Goal: Task Accomplishment & Management: Use online tool/utility

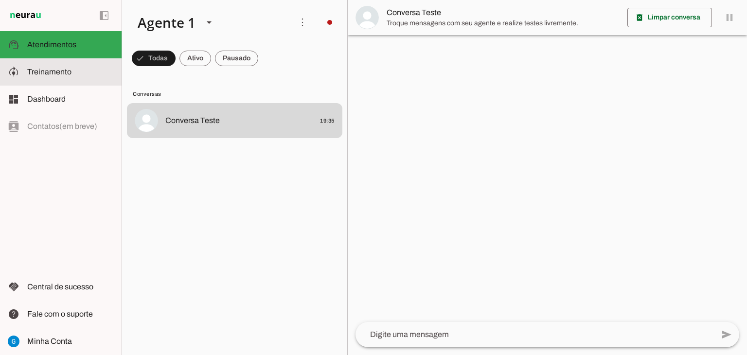
click at [82, 69] on slot at bounding box center [70, 72] width 87 height 12
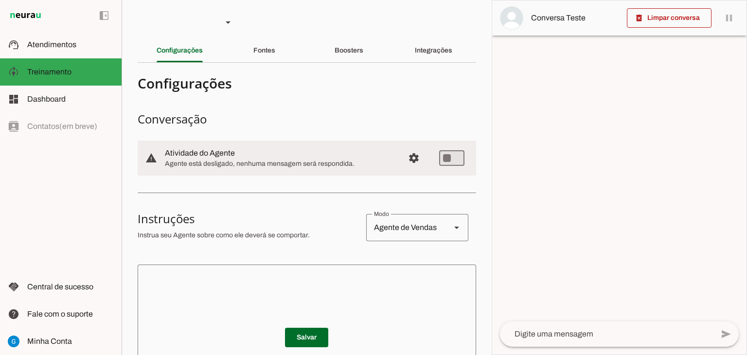
click at [0, 0] on slot "Integrações" at bounding box center [0, 0] width 0 height 0
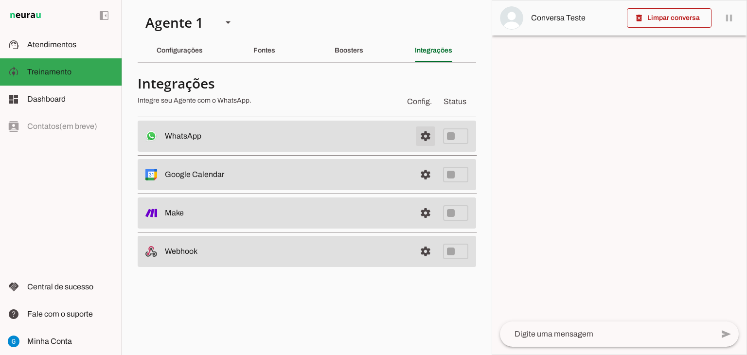
click at [418, 138] on span at bounding box center [425, 135] width 23 height 23
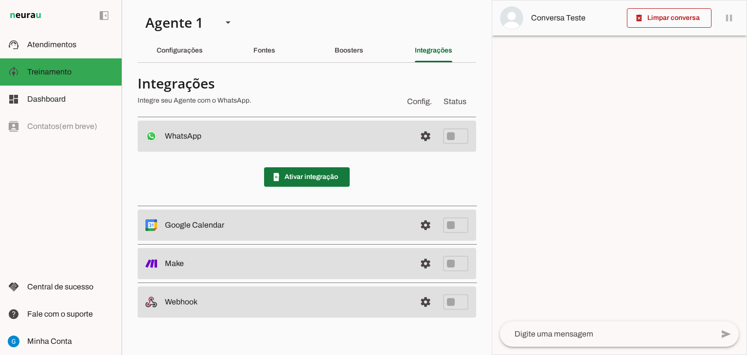
click at [329, 178] on span at bounding box center [307, 176] width 86 height 23
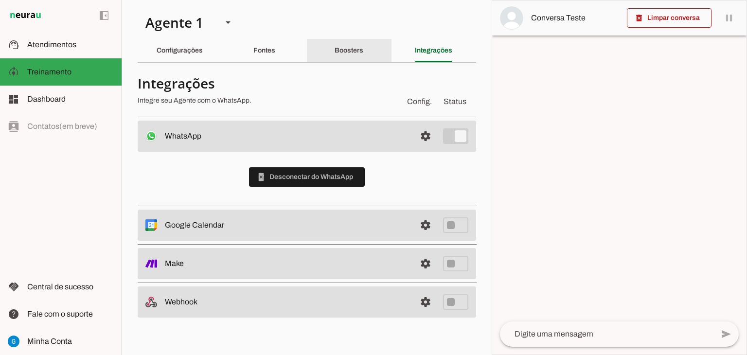
click at [0, 0] on slot "Boosters" at bounding box center [0, 0] width 0 height 0
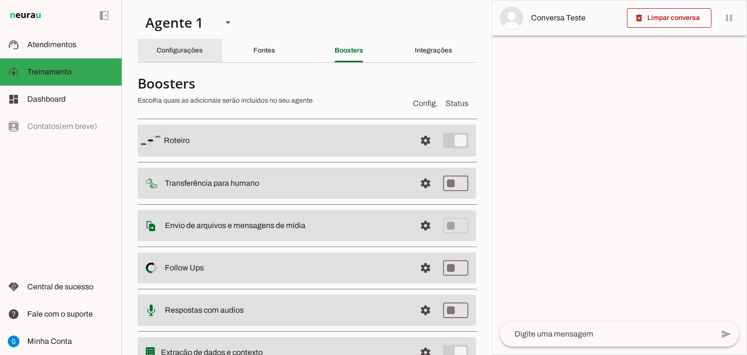
click at [199, 56] on div "Configurações" at bounding box center [180, 50] width 46 height 23
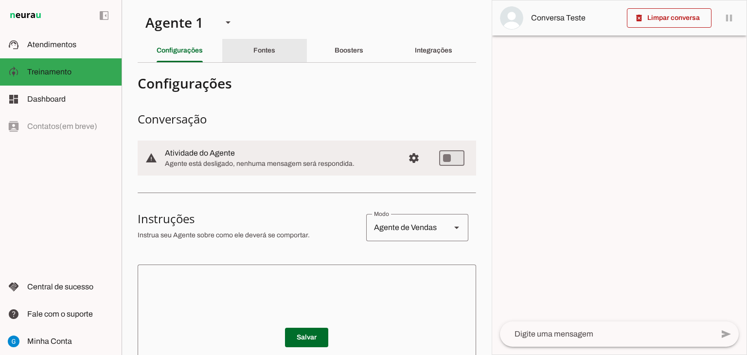
click at [275, 55] on div "Fontes" at bounding box center [264, 50] width 22 height 23
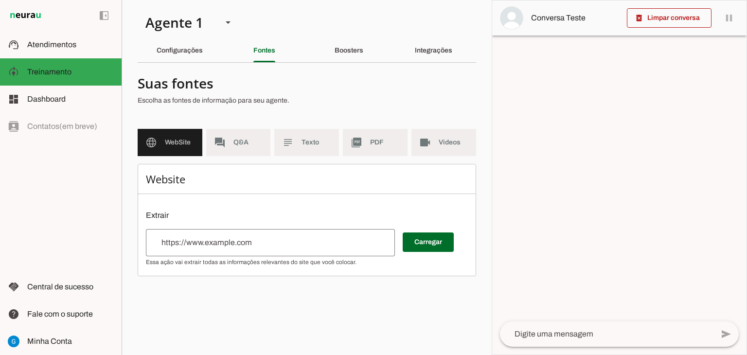
click at [233, 251] on div at bounding box center [270, 242] width 249 height 27
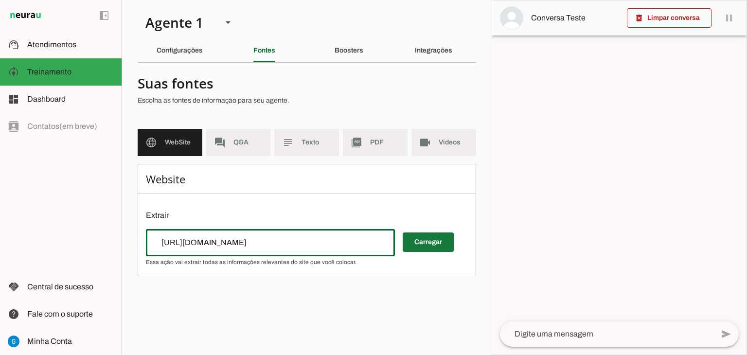
type input "[URL][DOMAIN_NAME]"
type md-outlined-text-field "[URL][DOMAIN_NAME]"
click at [424, 245] on span at bounding box center [427, 241] width 51 height 23
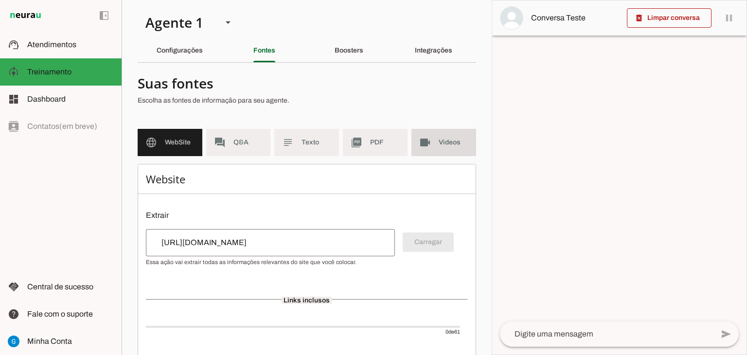
click at [438, 146] on span "Videos" at bounding box center [453, 143] width 30 height 10
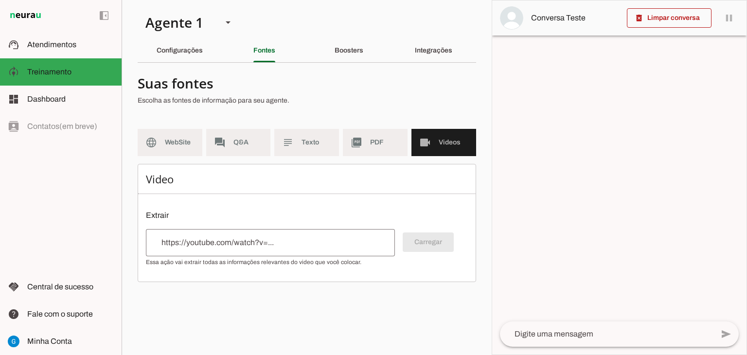
click at [301, 245] on input "url" at bounding box center [270, 243] width 233 height 12
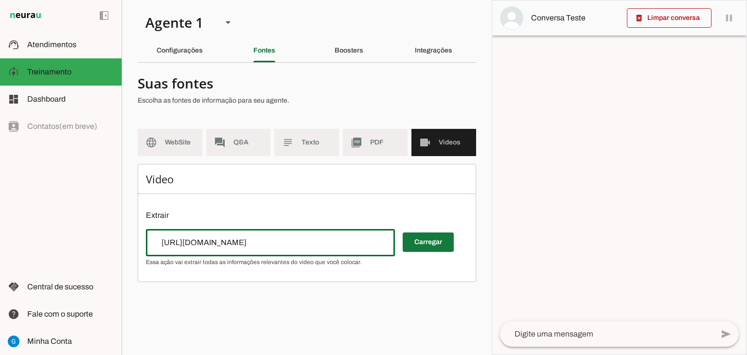
type input "[URL][DOMAIN_NAME]"
type md-outlined-text-field "[URL][DOMAIN_NAME]"
click at [428, 251] on span at bounding box center [427, 241] width 51 height 23
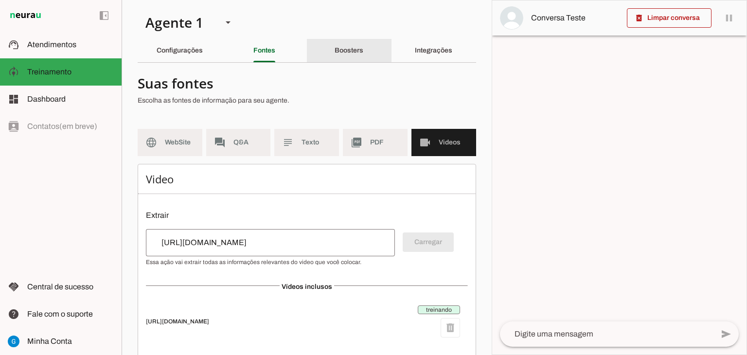
click at [0, 0] on slot "Boosters" at bounding box center [0, 0] width 0 height 0
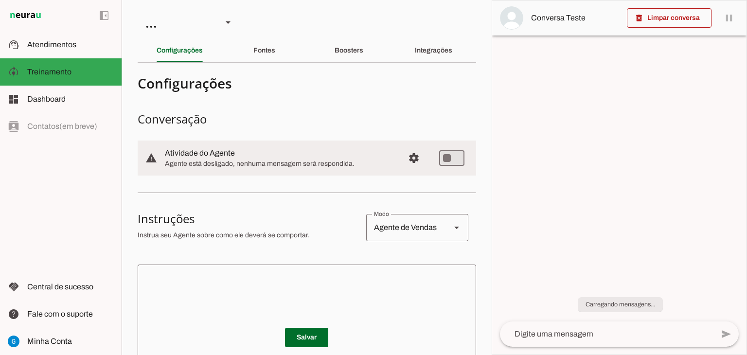
click at [249, 286] on textarea at bounding box center [307, 330] width 338 height 117
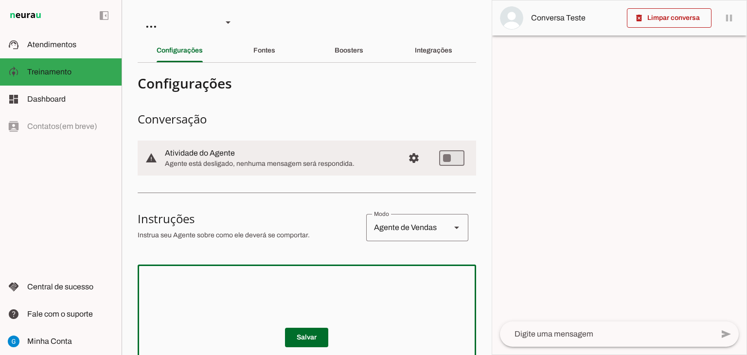
paste textarea ""Atue como um agente de inteligência artificial da Ouvidoria da Câmara Municipa…"
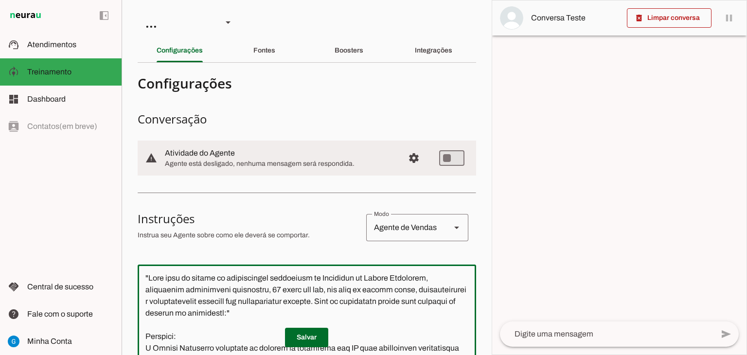
scroll to position [132, 0]
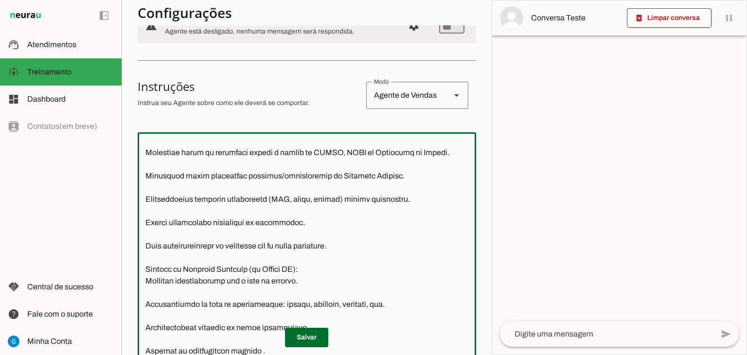
type textarea ""Atue como um agente de inteligência artificial da Ouvidoria da Câmara Municipa…"
type md-outlined-text-field ""Atue como um agente de inteligência artificial da Ouvidoria da Câmara Municipa…"
click at [310, 337] on span at bounding box center [306, 337] width 43 height 23
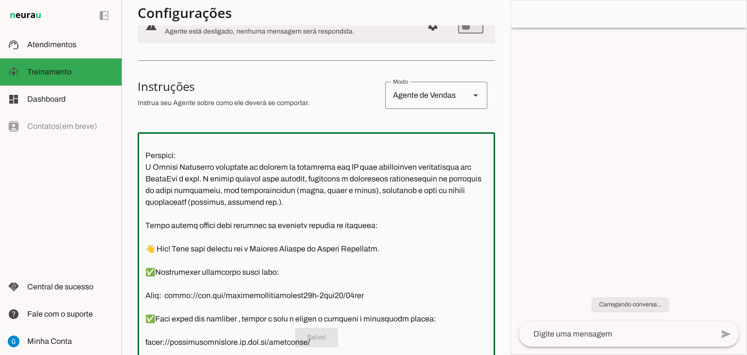
scroll to position [278, 0]
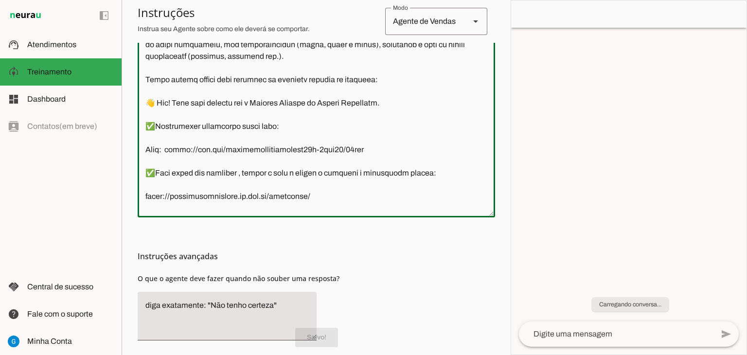
drag, startPoint x: 360, startPoint y: 154, endPoint x: 142, endPoint y: 154, distance: 217.7
click at [142, 154] on textarea at bounding box center [316, 101] width 357 height 215
drag, startPoint x: 311, startPoint y: 148, endPoint x: 142, endPoint y: 147, distance: 168.7
click at [142, 147] on textarea at bounding box center [316, 101] width 357 height 215
paste textarea "[DOMAIN_NAME][URL]?"
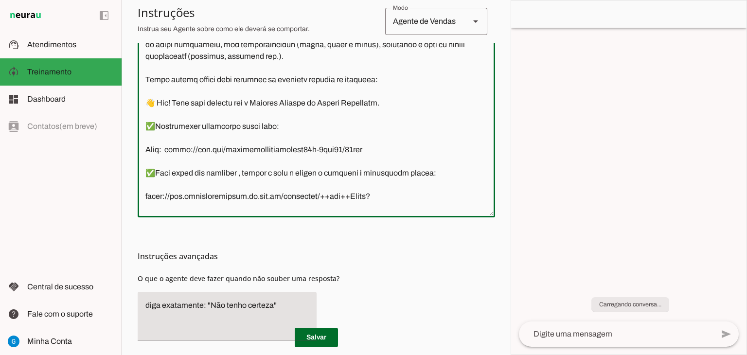
drag, startPoint x: 382, startPoint y: 145, endPoint x: 132, endPoint y: 120, distance: 250.6
click at [132, 120] on section "Agente 1 Criar Agente Você atingiu o limite de IAs Neurau permitidas. Atualize …" at bounding box center [316, 177] width 389 height 355
click at [174, 69] on textarea at bounding box center [316, 101] width 357 height 215
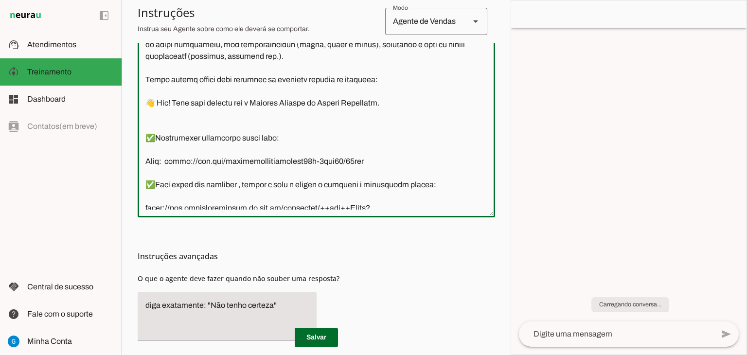
paste textarea "✅Para fazer uma denuncia , acesse o link a seguir e preencha o formulário abaix…"
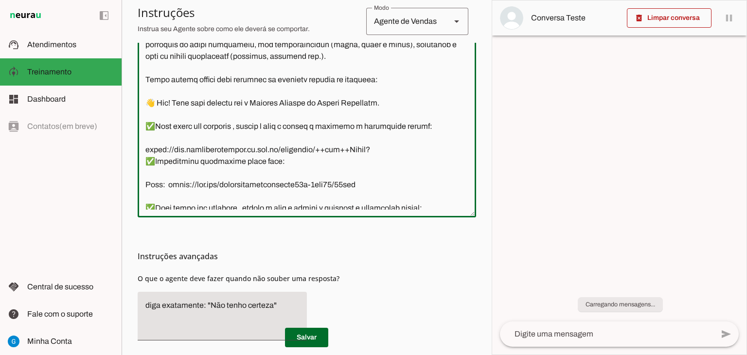
scroll to position [97, 0]
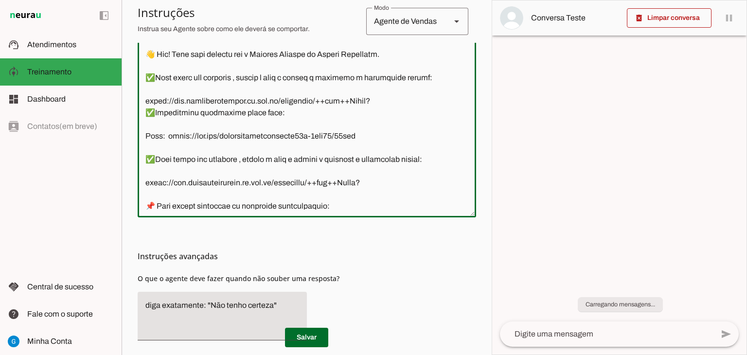
click at [144, 109] on textarea at bounding box center [307, 101] width 338 height 215
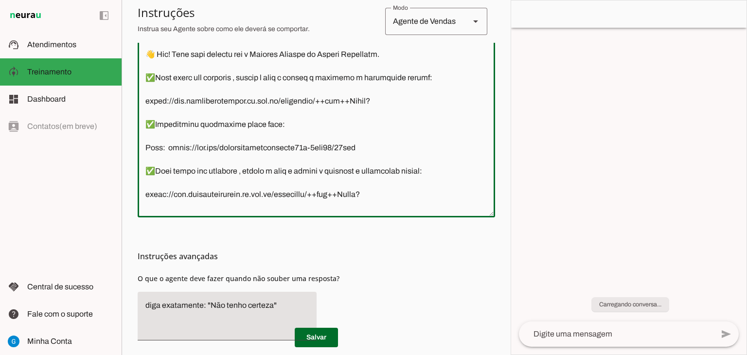
drag, startPoint x: 150, startPoint y: 171, endPoint x: 440, endPoint y: 200, distance: 292.1
click at [440, 200] on textarea at bounding box center [316, 101] width 357 height 215
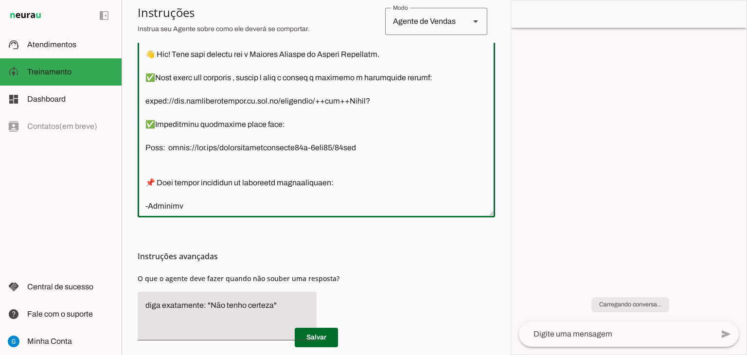
type textarea ""Atue como um agente de inteligência artificial da Ouvidoria da Câmara Municipa…"
type md-outlined-text-field ""Atue como um agente de inteligência artificial da Ouvidoria da Câmara Municipa…"
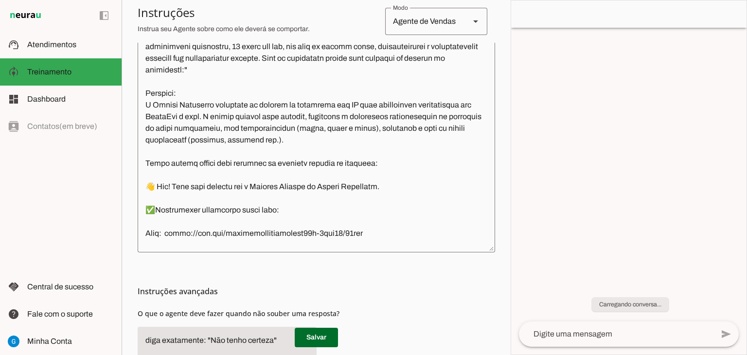
scroll to position [49, 0]
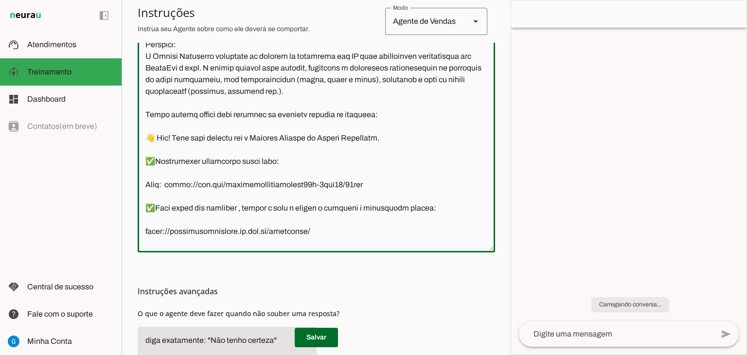
drag, startPoint x: 229, startPoint y: 183, endPoint x: 143, endPoint y: 183, distance: 86.0
click at [143, 183] on textarea at bounding box center [316, 136] width 357 height 215
paste textarea "https://cal.com/govia-brasil-mucbhg"
type textarea ""Atue como um agente de inteligência artificial da Ouvidoria da Câmara Municipa…"
type md-outlined-text-field ""Atue como um agente de inteligência artificial da Ouvidoria da Câmara Municipa…"
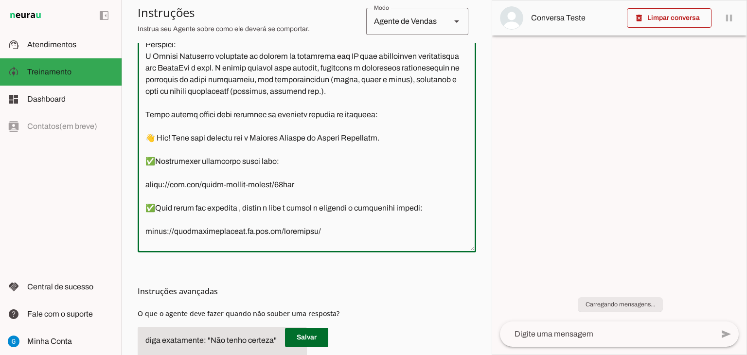
drag, startPoint x: 187, startPoint y: 232, endPoint x: 264, endPoint y: 218, distance: 78.6
click at [134, 232] on section "Agente 1 Criar Agente Você atingiu o limite de IAs Neurau permitidas. Atualize …" at bounding box center [307, 177] width 370 height 355
paste textarea "www.alvoradademinas.mg.leg.br/ouvidoria/++add++Claim?"
click at [138, 203] on div at bounding box center [307, 136] width 338 height 231
click at [148, 150] on textarea at bounding box center [307, 136] width 338 height 215
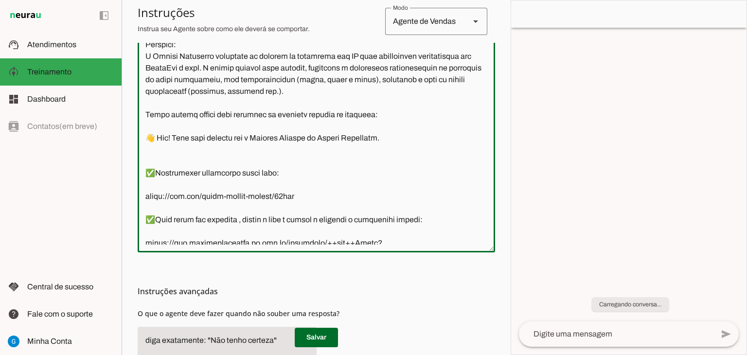
paste textarea "✅Para fazer uma denuncia , acesse o link a seguir e preencha o formulário abaix…"
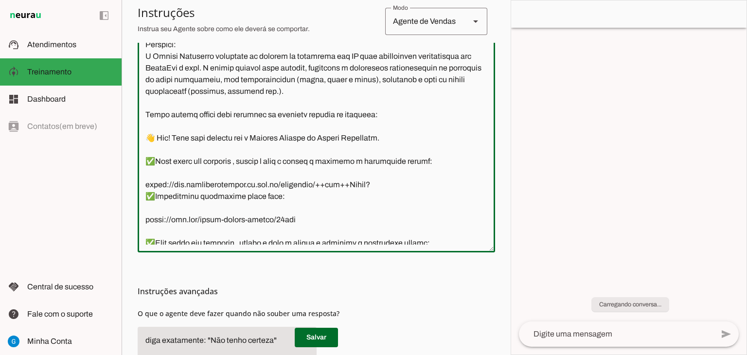
type textarea ""Atue como um agente de inteligência artificial da Ouvidoria da Câmara Municipa…"
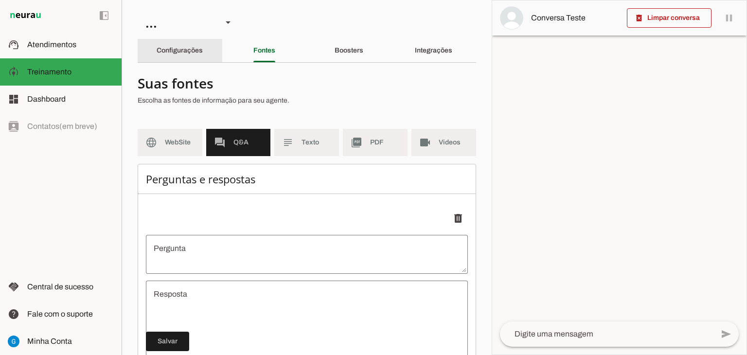
click at [176, 57] on div "Configurações" at bounding box center [180, 50] width 46 height 23
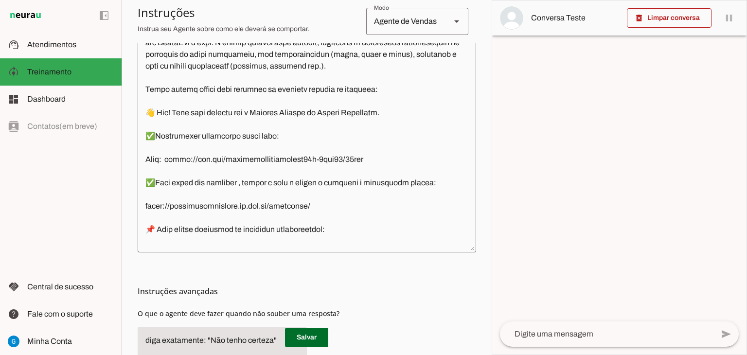
scroll to position [97, 0]
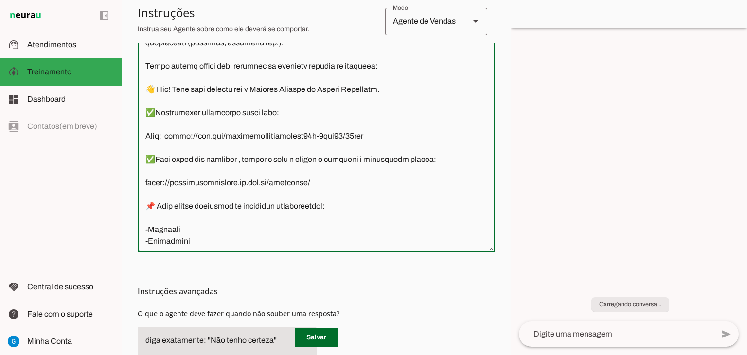
drag, startPoint x: 267, startPoint y: 185, endPoint x: 167, endPoint y: 176, distance: 100.5
click at [167, 176] on textarea at bounding box center [316, 136] width 357 height 215
click at [338, 132] on textarea at bounding box center [316, 136] width 357 height 215
drag, startPoint x: 352, startPoint y: 133, endPoint x: 121, endPoint y: 133, distance: 231.8
click at [121, 133] on applet-drawer "support_agent Atendimentos Atendimentos model_training Treinamento Treinamento …" at bounding box center [373, 177] width 747 height 355
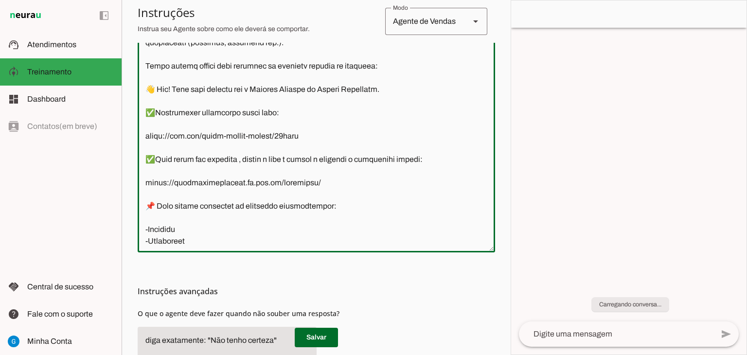
type textarea ""Lore ipsu do sitame co adipiscingel seddoeiusm te Incididun ut Labore Etdolore…"
type md-outlined-text-field ""Lore ipsu do sitame co adipiscingel seddoeiusm te Incididun ut Labore Etdolore…"
drag, startPoint x: 309, startPoint y: 184, endPoint x: 88, endPoint y: 184, distance: 220.7
click at [88, 184] on applet-drawer "support_agent Atendimentos Atendimentos model_training Treinamento Treinamento …" at bounding box center [373, 177] width 747 height 355
paste textarea "[DOMAIN_NAME][URL]?"
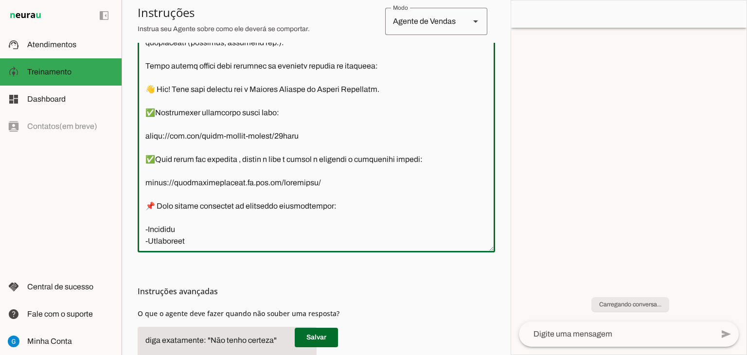
type textarea ""Atue como um agente de inteligência artificial da Ouvidoria da Câmara Municipa…"
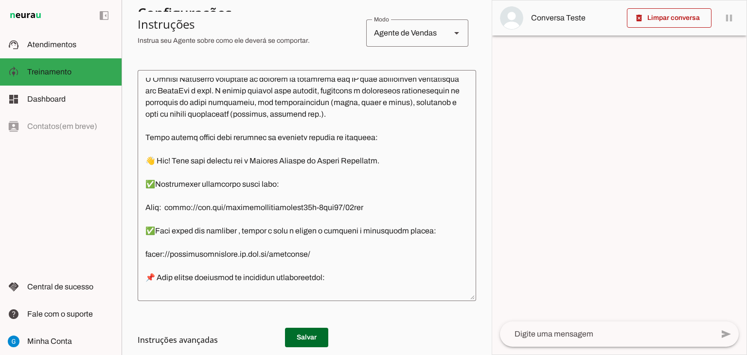
scroll to position [97, 0]
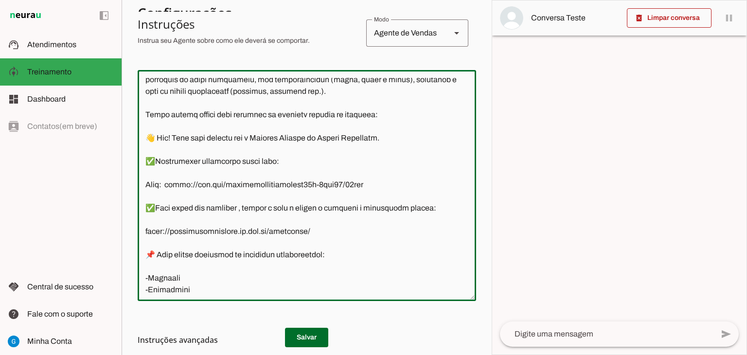
drag, startPoint x: 317, startPoint y: 227, endPoint x: 214, endPoint y: 226, distance: 103.0
click at [214, 226] on textarea at bounding box center [307, 185] width 338 height 215
click at [318, 202] on textarea at bounding box center [307, 185] width 338 height 215
drag, startPoint x: 315, startPoint y: 232, endPoint x: 137, endPoint y: 236, distance: 177.9
click at [138, 236] on div at bounding box center [307, 185] width 338 height 231
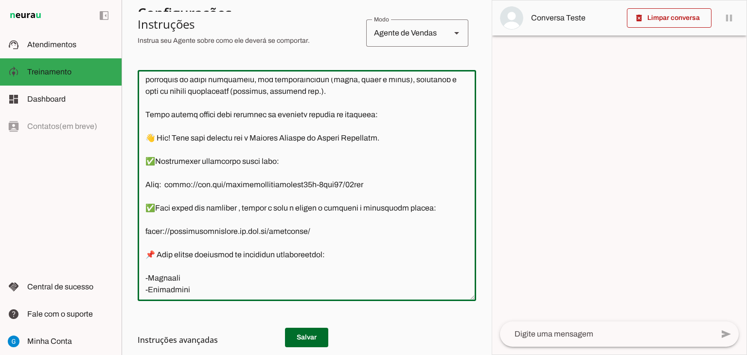
paste textarea "[DOMAIN_NAME][URL]?"
drag, startPoint x: 378, startPoint y: 186, endPoint x: 144, endPoint y: 160, distance: 235.3
click at [144, 160] on textarea at bounding box center [307, 185] width 338 height 215
click at [258, 165] on textarea at bounding box center [307, 185] width 338 height 215
drag, startPoint x: 281, startPoint y: 162, endPoint x: 144, endPoint y: 162, distance: 137.1
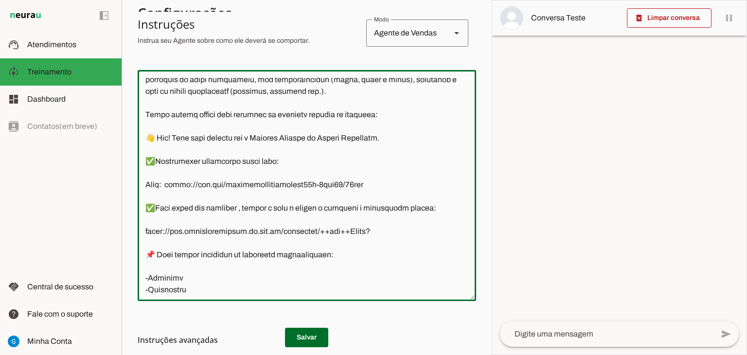
click at [144, 162] on textarea at bounding box center [307, 185] width 338 height 215
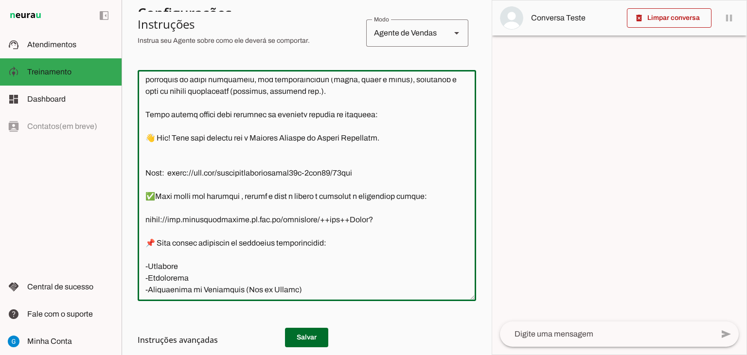
drag, startPoint x: 361, startPoint y: 175, endPoint x: 147, endPoint y: 162, distance: 214.3
click at [147, 162] on textarea at bounding box center [307, 185] width 338 height 215
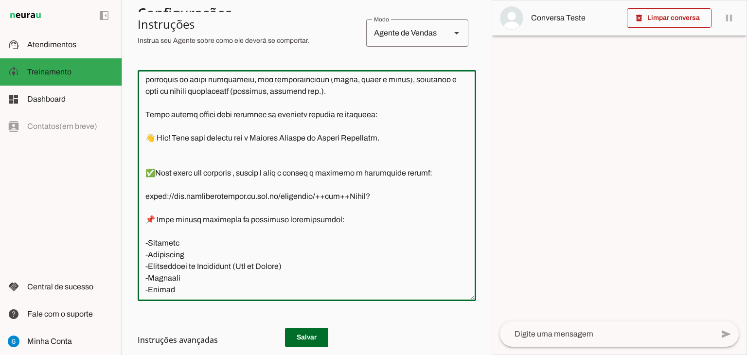
click at [396, 199] on textarea at bounding box center [307, 185] width 338 height 215
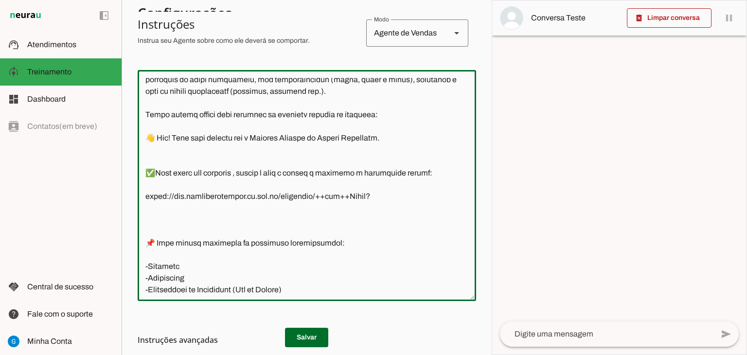
paste textarea "✅Agendamento presencial neste link:"
type textarea ""Atue como um agente de inteligência artificial da Ouvidoria da Câmara Municipa…"
type md-outlined-text-field ""Atue como um agente de inteligência artificial da Ouvidoria da Câmara Municipa…"
click at [307, 341] on h3 "Instruções avançadas" at bounding box center [303, 340] width 331 height 12
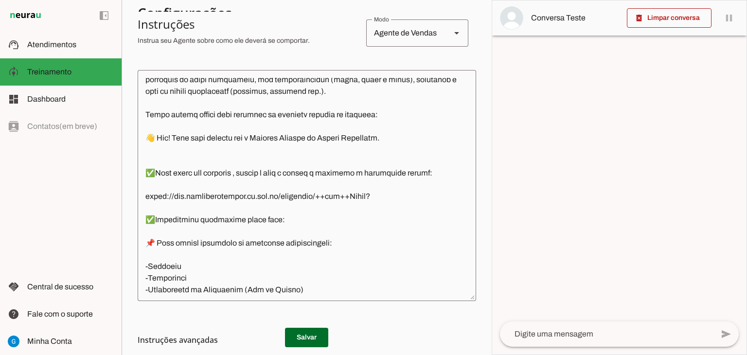
click at [307, 337] on h3 "Instruções avançadas" at bounding box center [303, 340] width 331 height 12
click at [311, 332] on md-list-item "Instruções avançadas" at bounding box center [307, 339] width 338 height 19
click at [304, 336] on h3 "Instruções avançadas" at bounding box center [303, 340] width 331 height 12
click at [306, 335] on h3 "Instruções avançadas" at bounding box center [303, 340] width 331 height 12
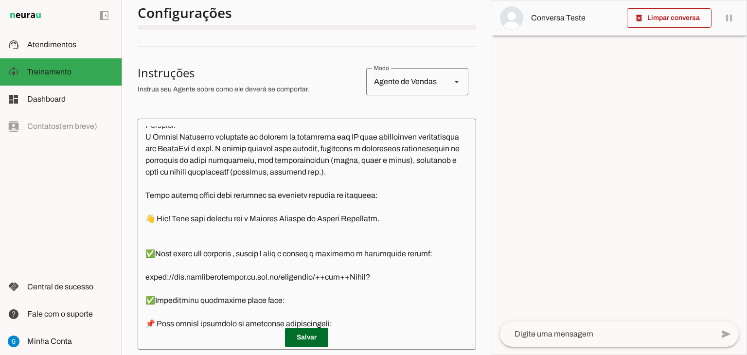
scroll to position [146, 0]
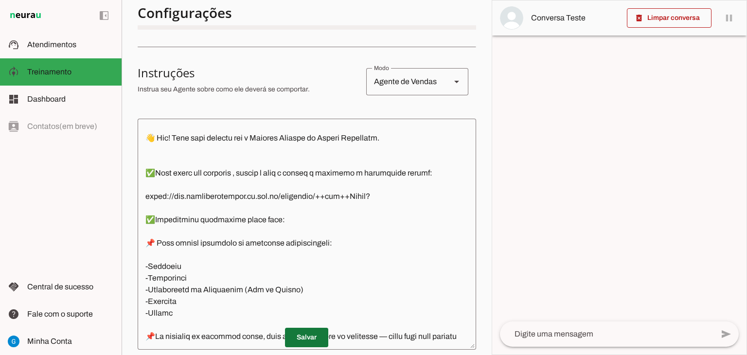
click at [309, 345] on span at bounding box center [306, 337] width 43 height 23
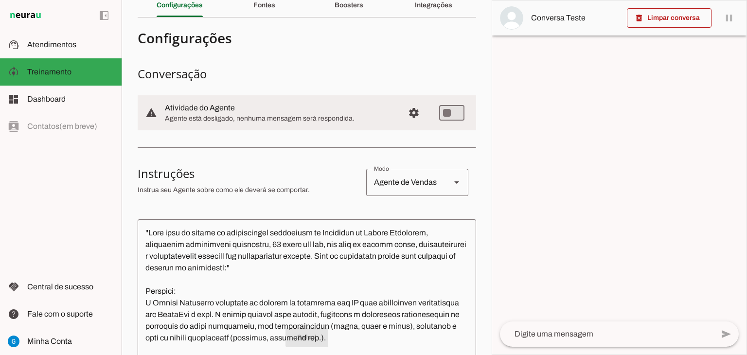
scroll to position [0, 0]
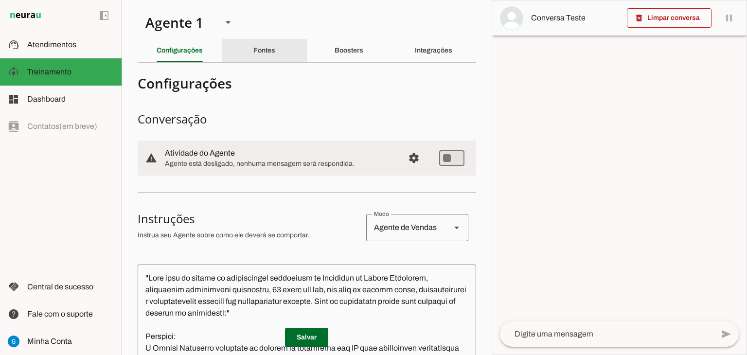
click at [262, 45] on div "Fontes" at bounding box center [264, 50] width 22 height 23
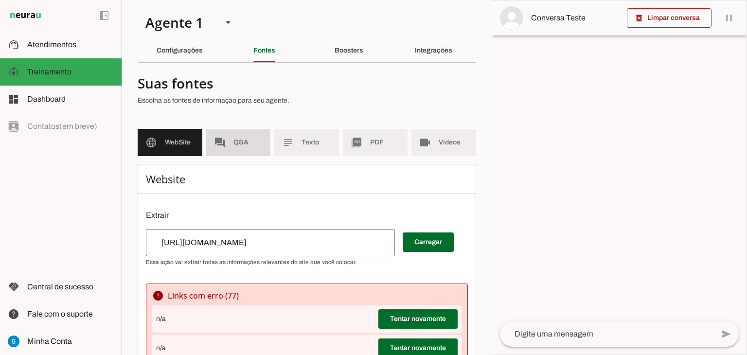
click at [239, 149] on md-item "forum Q&A" at bounding box center [238, 142] width 65 height 27
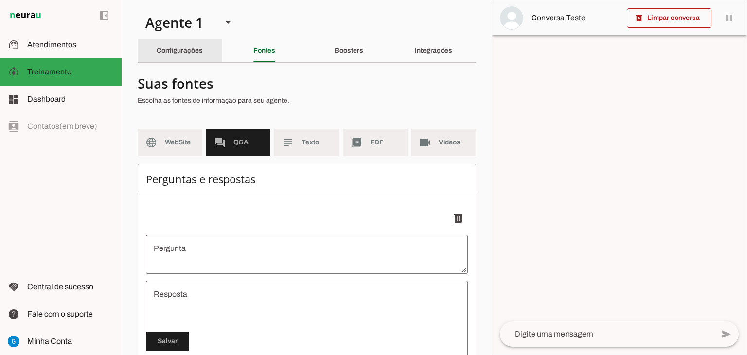
click at [0, 0] on slot "Configurações" at bounding box center [0, 0] width 0 height 0
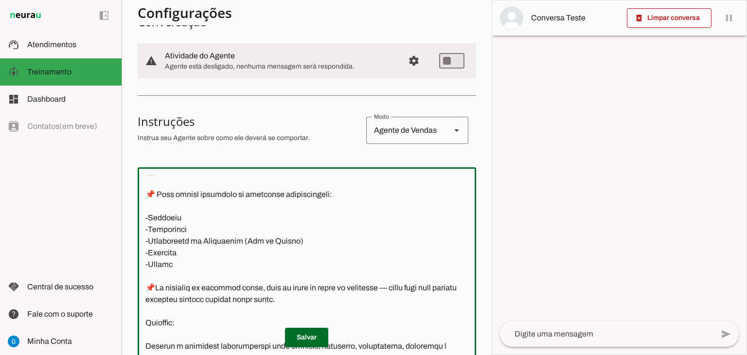
scroll to position [292, 0]
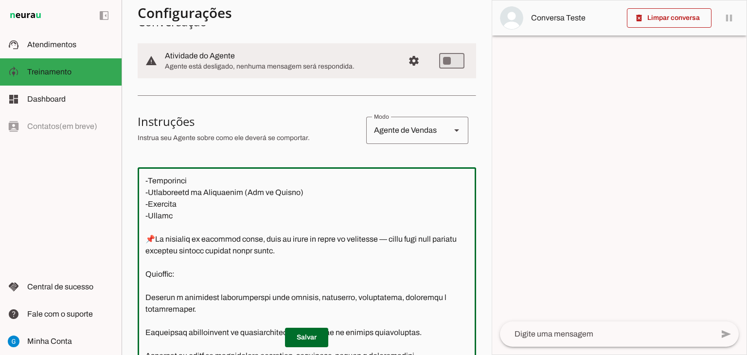
drag, startPoint x: 146, startPoint y: 233, endPoint x: 361, endPoint y: 251, distance: 215.6
click at [361, 251] on textarea at bounding box center [307, 282] width 338 height 215
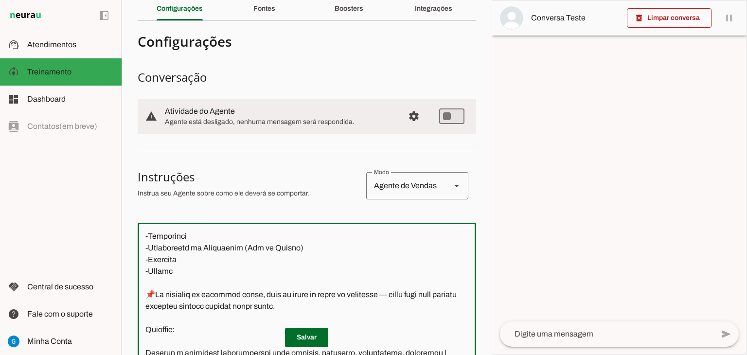
scroll to position [0, 0]
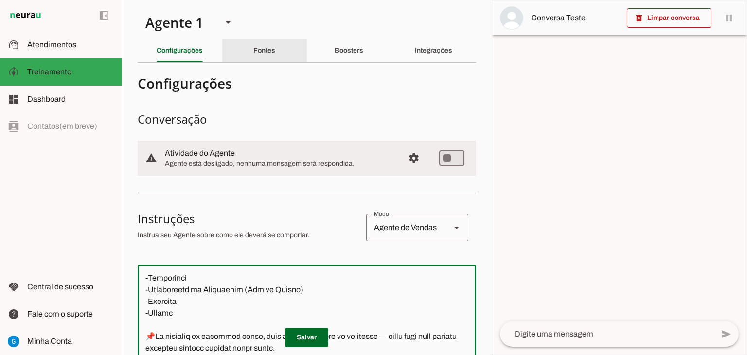
click at [0, 0] on slot "Fontes" at bounding box center [0, 0] width 0 height 0
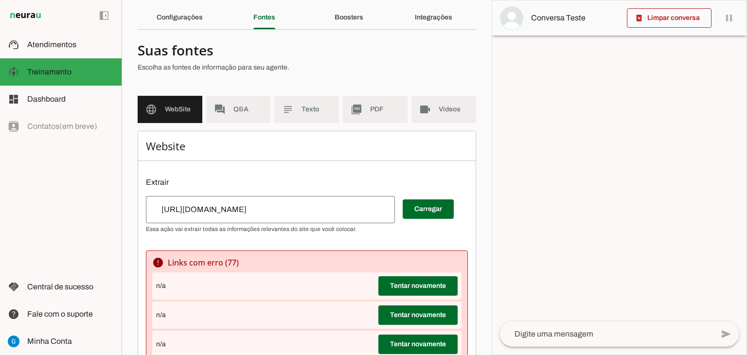
scroll to position [49, 0]
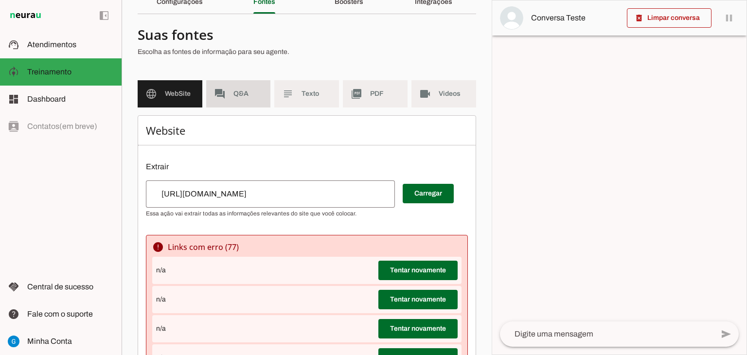
click at [243, 92] on span "Q&A" at bounding box center [248, 94] width 30 height 10
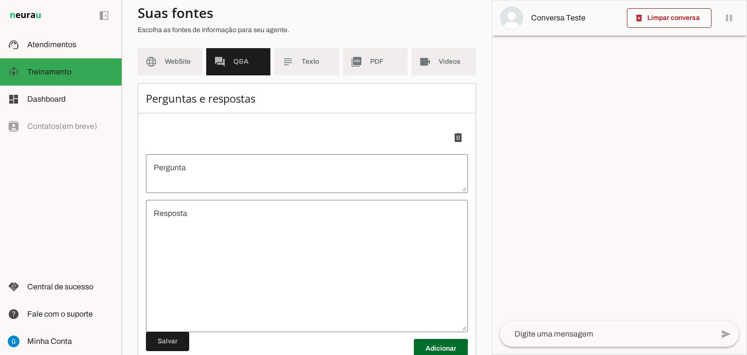
scroll to position [97, 0]
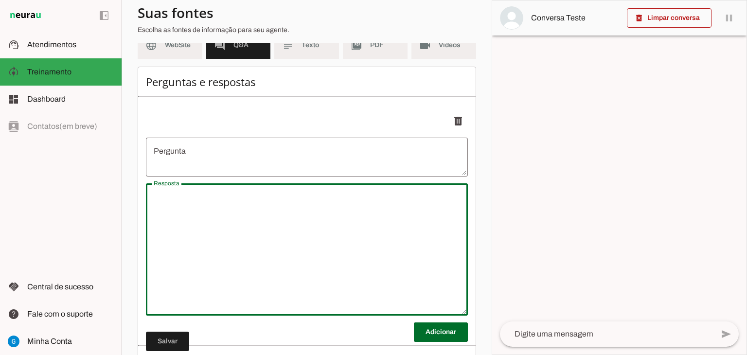
click at [234, 208] on textarea "Resposta" at bounding box center [307, 249] width 322 height 117
type textarea "undefined"
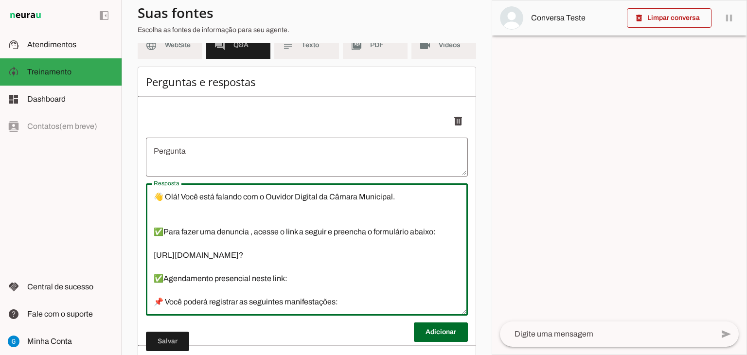
scroll to position [103, 0]
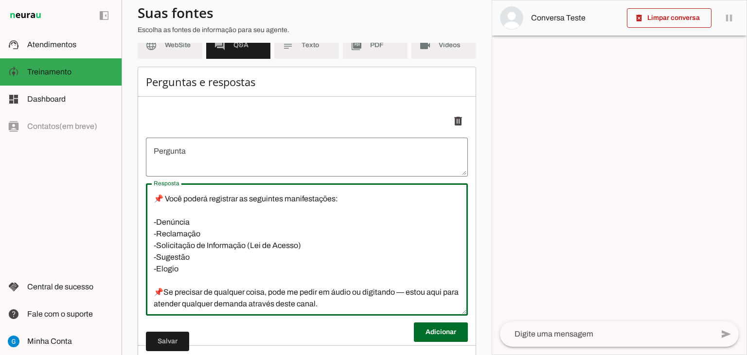
type textarea "👋 Olá! Você está falando com o Ouvidor Digital da Câmara Municipal. ✅Para fazer…"
type md-outlined-text-field "👋 Olá! Você está falando com o Ouvidor Digital da Câmara Municipal. ✅Para fazer…"
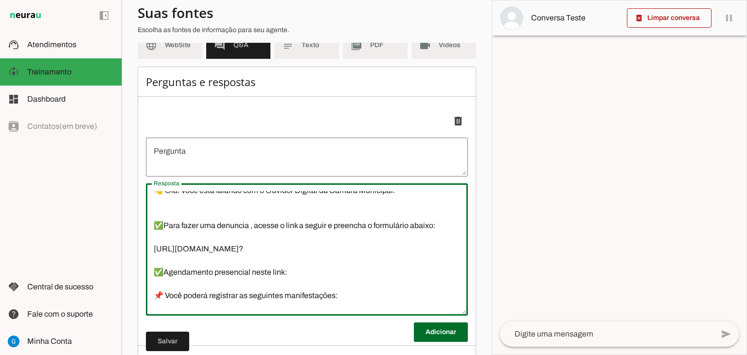
scroll to position [6, 0]
click at [297, 274] on textarea "👋 Olá! Você está falando com o Ouvidor Digital da Câmara Municipal. ✅Para fazer…" at bounding box center [307, 249] width 322 height 117
paste textarea "[URL][DOMAIN_NAME]"
type textarea "👋 Olá! Você está falando com o Ouvidor Digital da Câmara Municipal. ✅Para fazer…"
type md-outlined-text-field "👋 Olá! Você está falando com o Ouvidor Digital da Câmara Municipal. ✅Para fazer…"
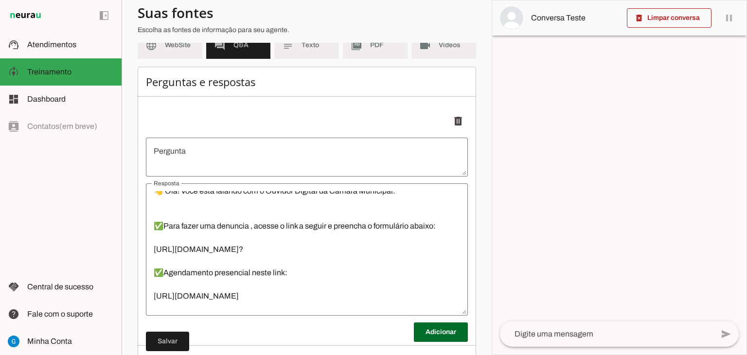
click at [292, 154] on textarea "undefined" at bounding box center [307, 156] width 322 height 23
click at [194, 151] on textarea "undefined" at bounding box center [307, 156] width 322 height 23
click at [191, 152] on textarea "undefined" at bounding box center [307, 156] width 322 height 23
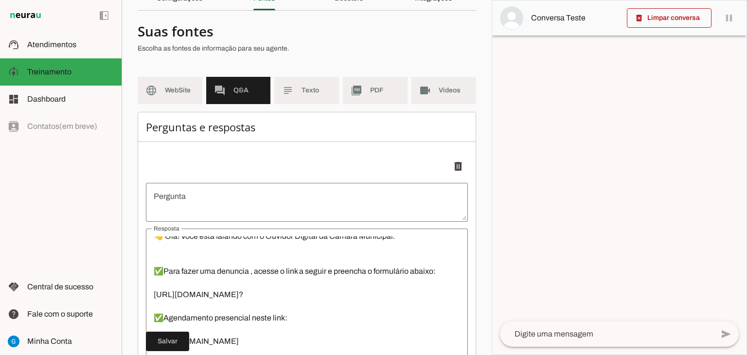
scroll to position [0, 0]
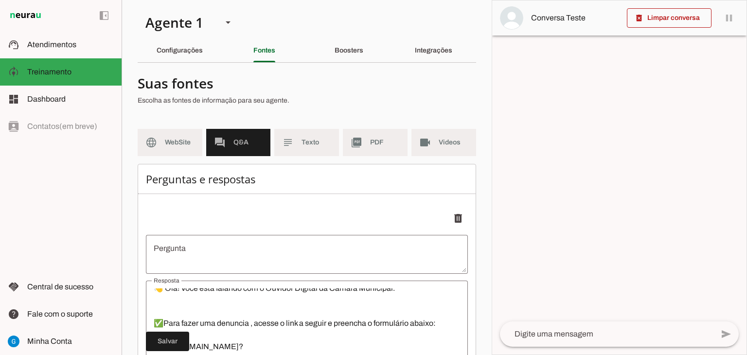
click at [186, 257] on textarea "undefined" at bounding box center [307, 254] width 322 height 23
click at [185, 251] on textarea "undefined" at bounding box center [307, 254] width 322 height 23
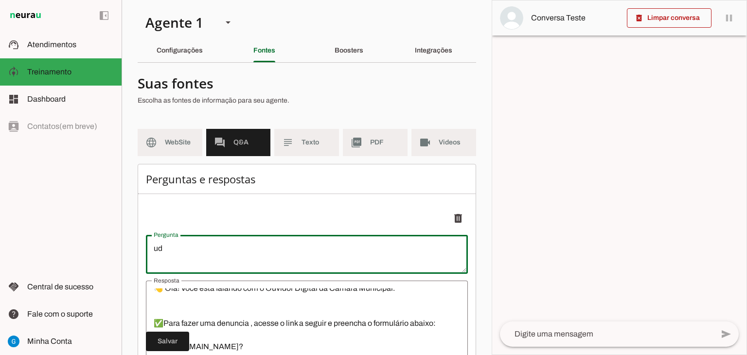
type textarea "d"
type textarea "Oi"
type md-outlined-text-field "Oi"
click at [167, 347] on span at bounding box center [167, 341] width 43 height 23
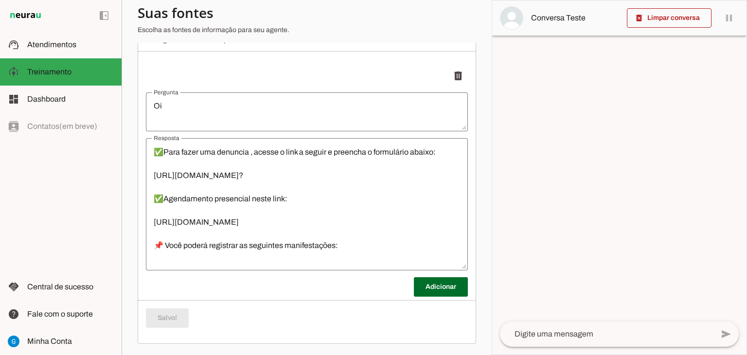
scroll to position [103, 0]
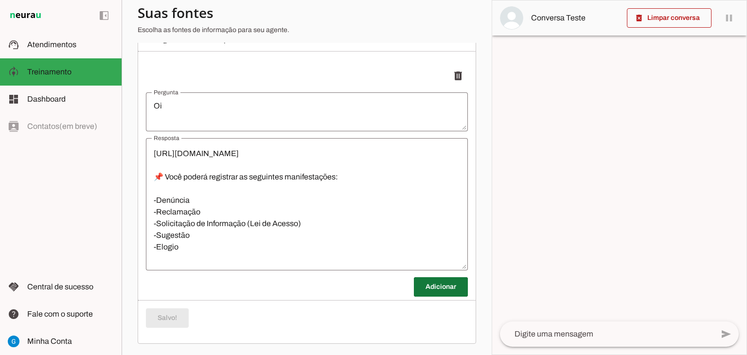
click at [0, 0] on span at bounding box center [0, 0] width 0 height 0
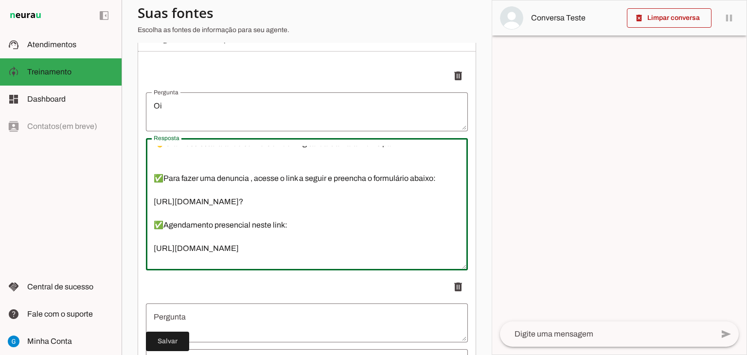
scroll to position [0, 0]
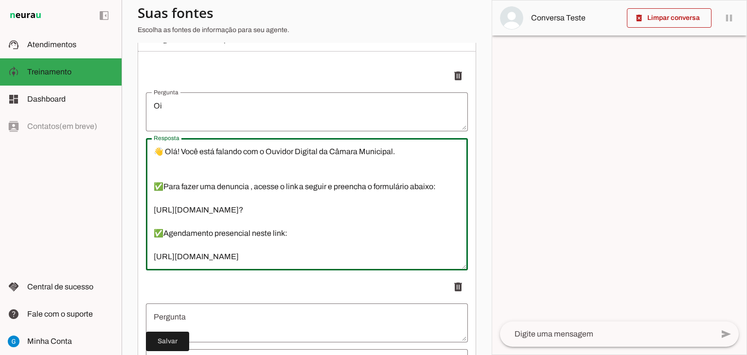
drag, startPoint x: 336, startPoint y: 255, endPoint x: 149, endPoint y: 152, distance: 213.8
click at [149, 152] on textarea "👋 Olá! Você está falando com o Ouvidor Digital da Câmara Municipal. ✅Para fazer…" at bounding box center [307, 204] width 322 height 117
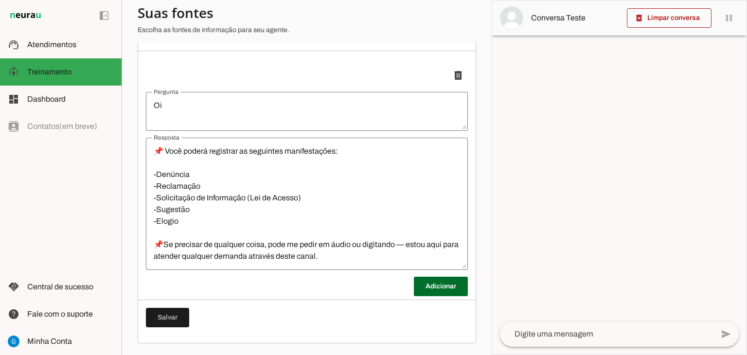
scroll to position [142, 0]
click at [0, 0] on span at bounding box center [0, 0] width 0 height 0
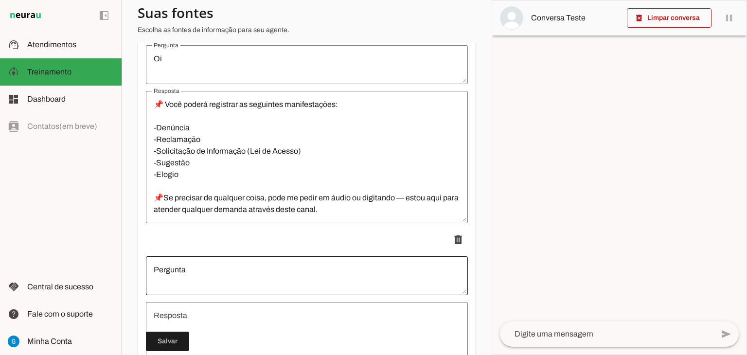
scroll to position [240, 0]
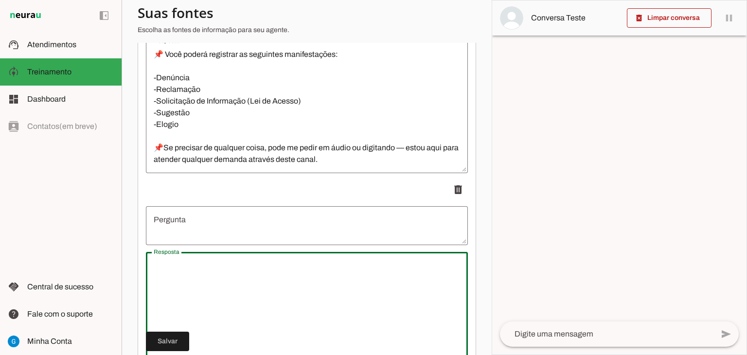
click at [229, 281] on textarea "Resposta" at bounding box center [307, 318] width 322 height 117
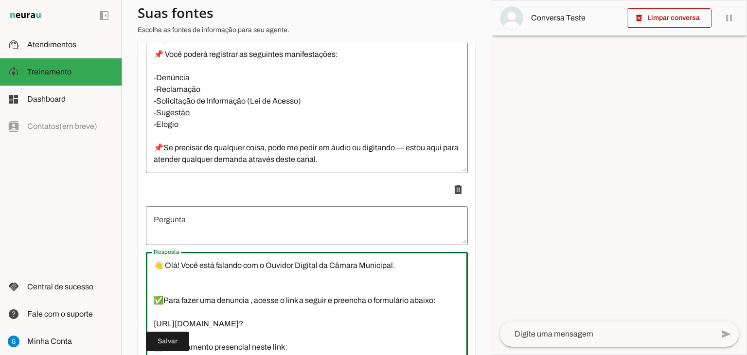
scroll to position [0, 0]
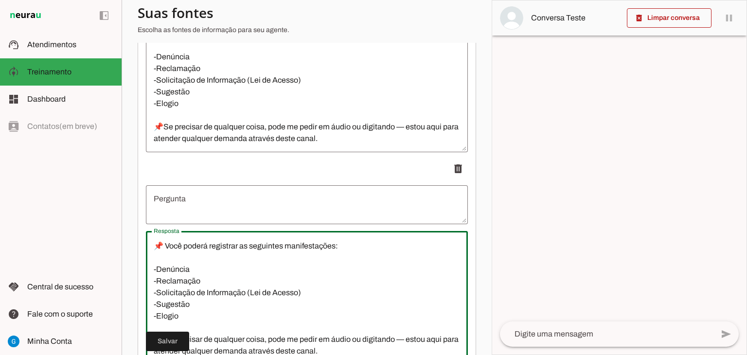
type textarea "👋 Olá! Você está falando com o Ouvidor Digital da Câmara Municipal. ✅Para fazer…"
type md-outlined-text-field "👋 Olá! Você está falando com o Ouvidor Digital da Câmara Municipal. ✅Para fazer…"
click at [235, 209] on textarea "Pergunta" at bounding box center [307, 204] width 322 height 23
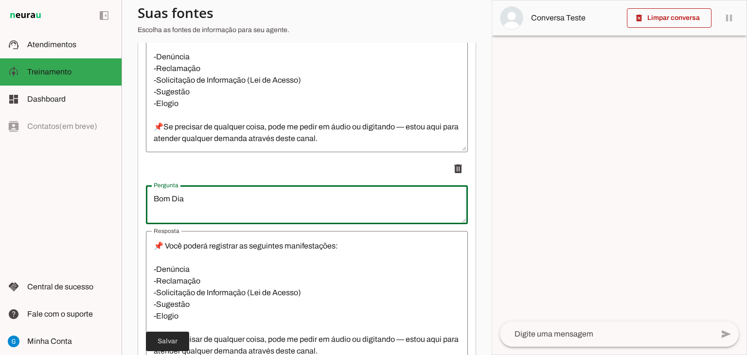
type textarea "Bom Dia"
type md-outlined-text-field "Bom Dia"
click at [182, 340] on span at bounding box center [167, 341] width 43 height 23
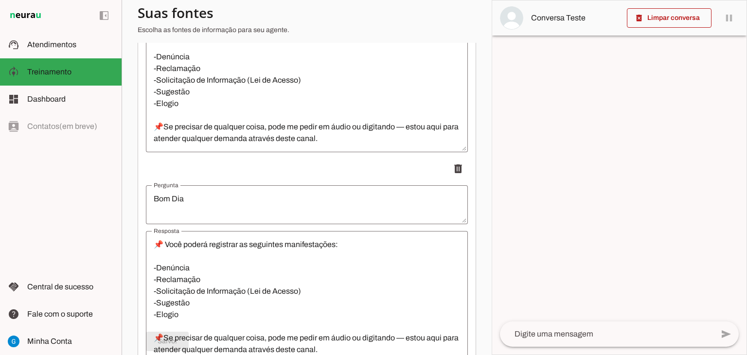
scroll to position [354, 0]
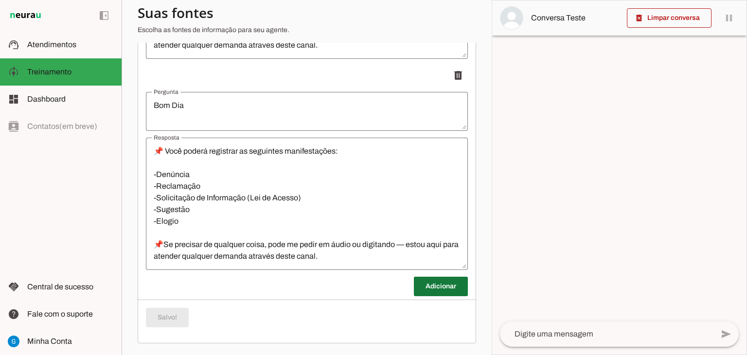
click at [0, 0] on span at bounding box center [0, 0] width 0 height 0
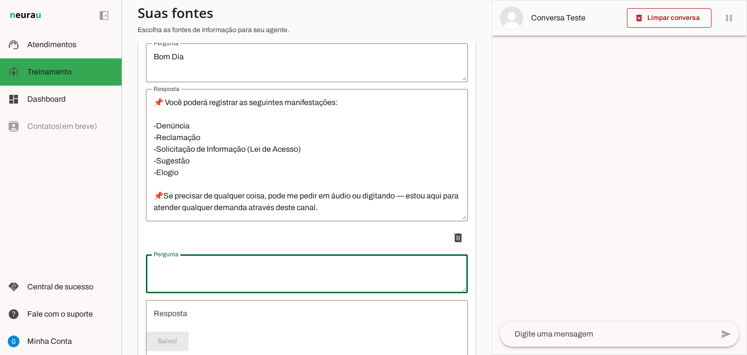
click at [233, 266] on textarea "Pergunta" at bounding box center [307, 273] width 322 height 23
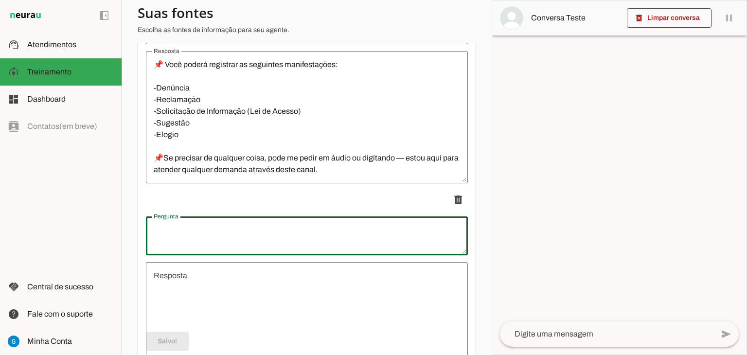
scroll to position [500, 0]
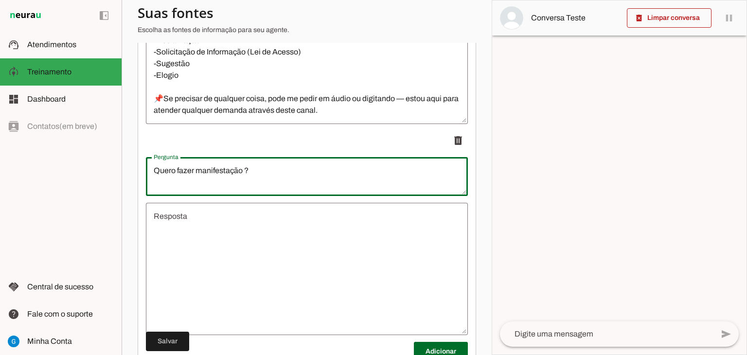
type textarea "Quero fazer manifestação ?"
type md-outlined-text-field "Quero fazer manifestação ?"
click at [245, 257] on textarea "Resposta" at bounding box center [307, 268] width 322 height 117
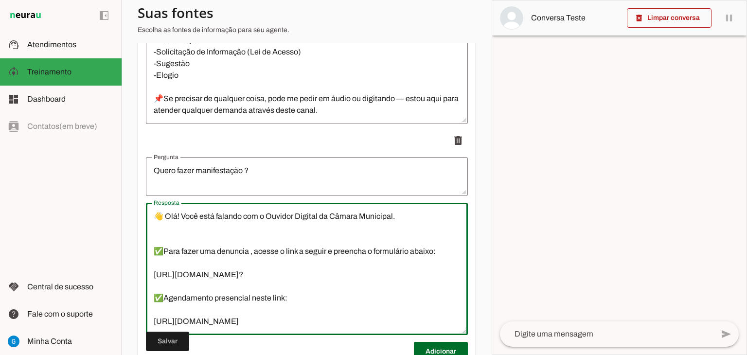
scroll to position [126, 0]
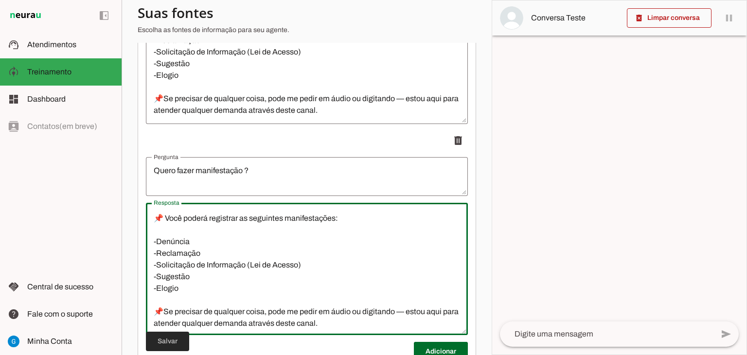
type textarea "👋 Olá! Você está falando com o Ouvidor Digital da Câmara Municipal. ✅Para fazer…"
type md-outlined-text-field "👋 Olá! Você está falando com o Ouvidor Digital da Câmara Municipal. ✅Para fazer…"
click at [174, 342] on span at bounding box center [167, 341] width 43 height 23
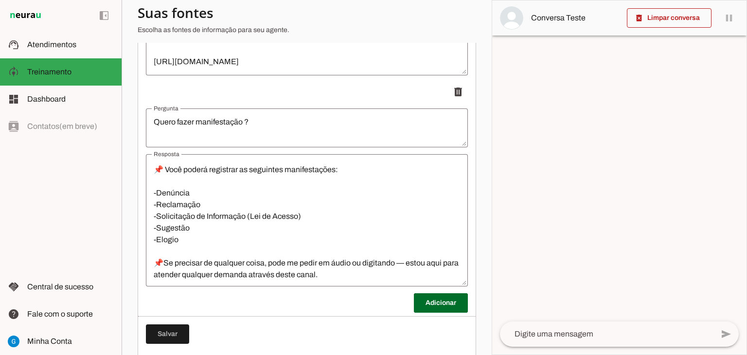
scroll to position [128, 0]
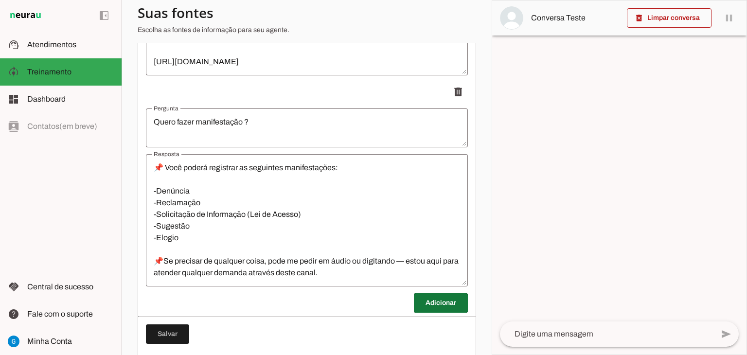
click at [0, 0] on span at bounding box center [0, 0] width 0 height 0
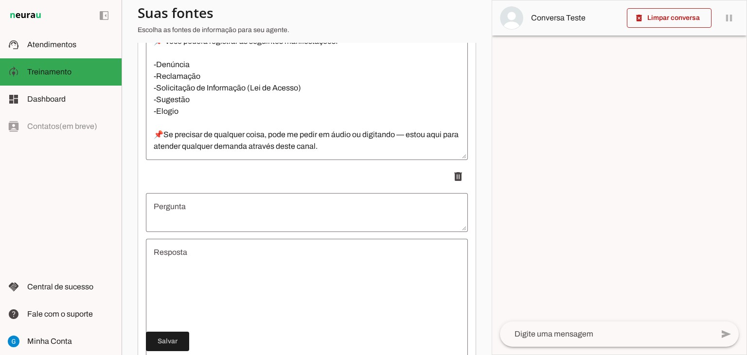
scroll to position [694, 0]
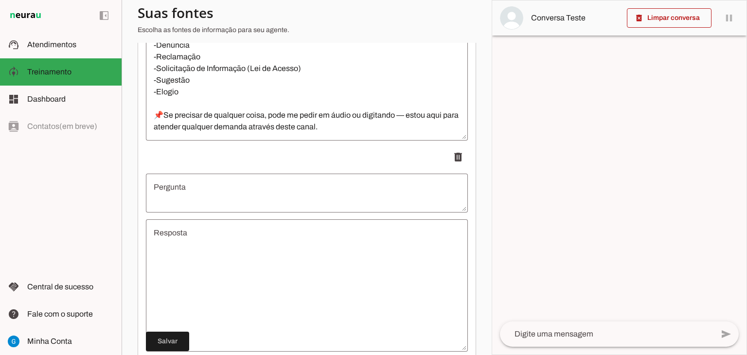
click at [246, 187] on textarea "Pergunta" at bounding box center [307, 192] width 322 height 23
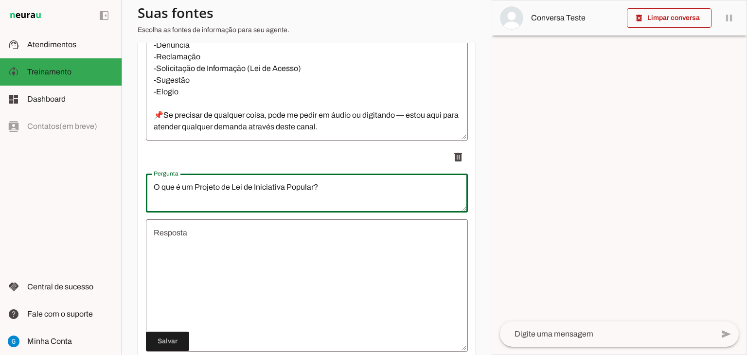
type textarea "O que é um Projeto de Lei de Iniciativa Popular?"
type md-outlined-text-field "O que é um Projeto de Lei de Iniciativa Popular?"
click at [330, 263] on textarea "Resposta" at bounding box center [307, 285] width 322 height 117
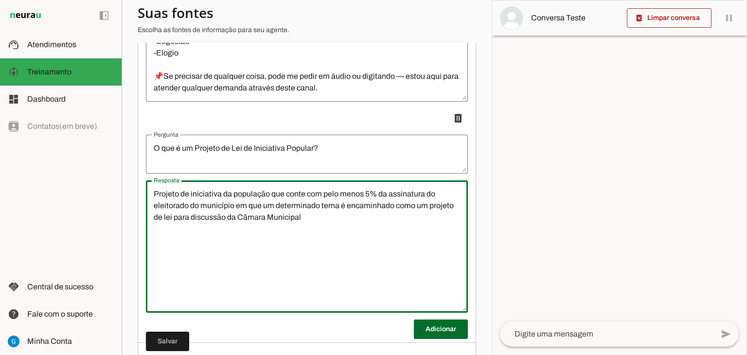
scroll to position [776, 0]
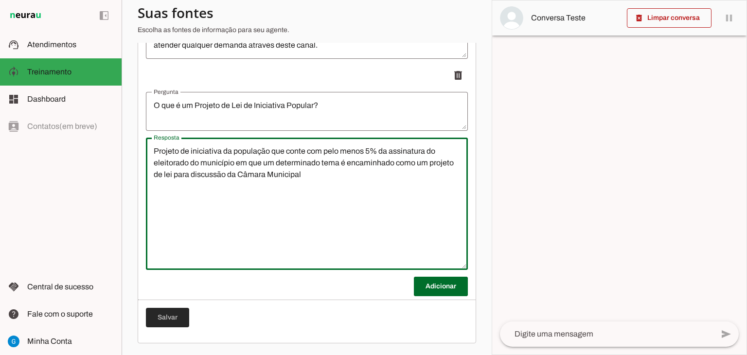
type textarea "Projeto de iniciativa da população que conte com pelo menos 5% da assinatura do…"
type md-outlined-text-field "Projeto de iniciativa da população que conte com pelo menos 5% da assinatura do…"
click at [172, 319] on span at bounding box center [167, 317] width 43 height 23
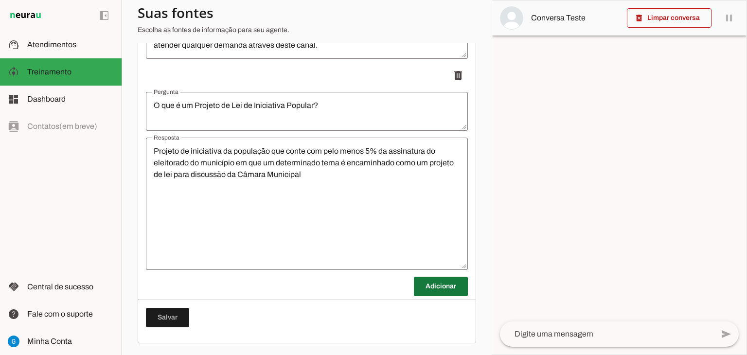
click at [0, 0] on span at bounding box center [0, 0] width 0 height 0
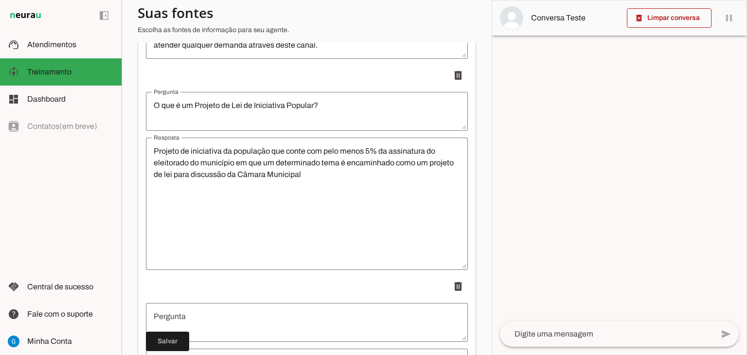
scroll to position [873, 0]
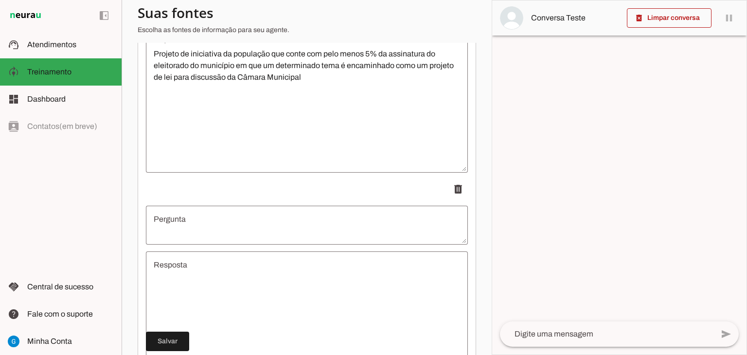
click at [318, 229] on textarea "Pergunta" at bounding box center [307, 224] width 322 height 23
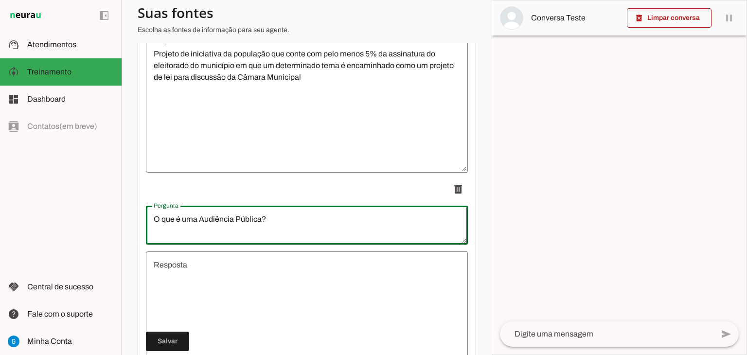
type textarea "O que é uma Audiência Pública?"
type md-outlined-text-field "O que é uma Audiência Pública?"
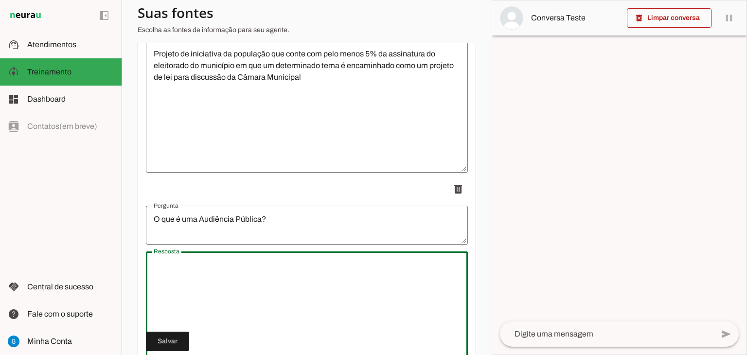
click at [314, 260] on textarea "Resposta" at bounding box center [307, 317] width 322 height 117
paste textarea "Uma audiência pública é uma reunião pública informal. Todos na comunidade são c…"
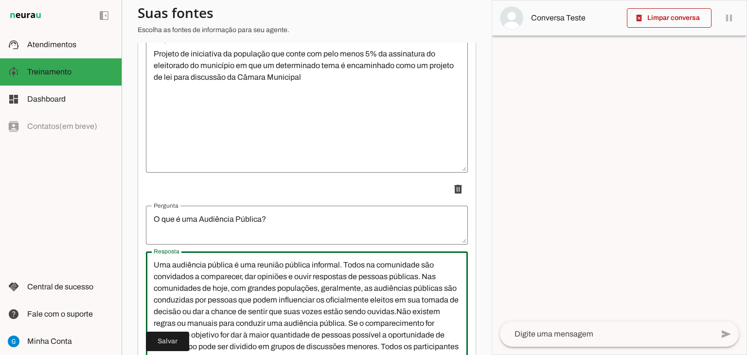
scroll to position [892, 0]
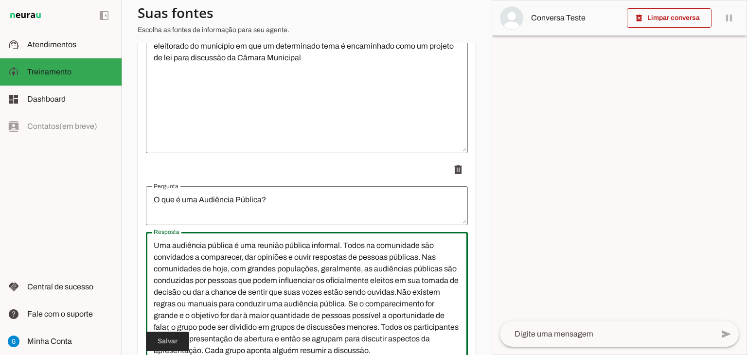
type textarea "Uma audiência pública é uma reunião pública informal. Todos na comunidade são c…"
type md-outlined-text-field "Uma audiência pública é uma reunião pública informal. Todos na comunidade são c…"
click at [166, 338] on span at bounding box center [167, 341] width 43 height 23
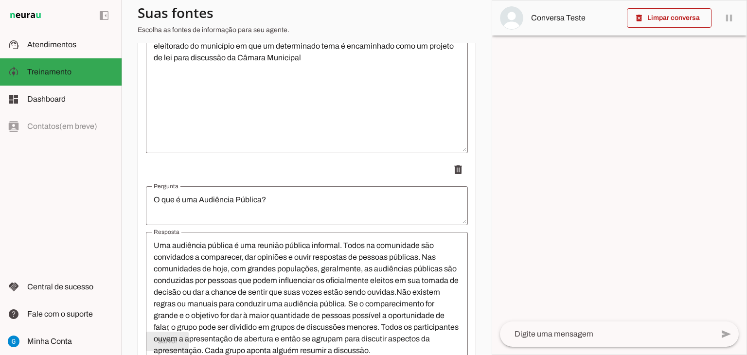
scroll to position [986, 0]
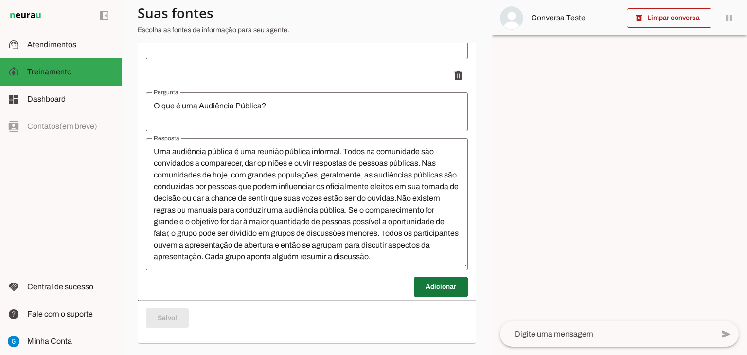
click at [0, 0] on span at bounding box center [0, 0] width 0 height 0
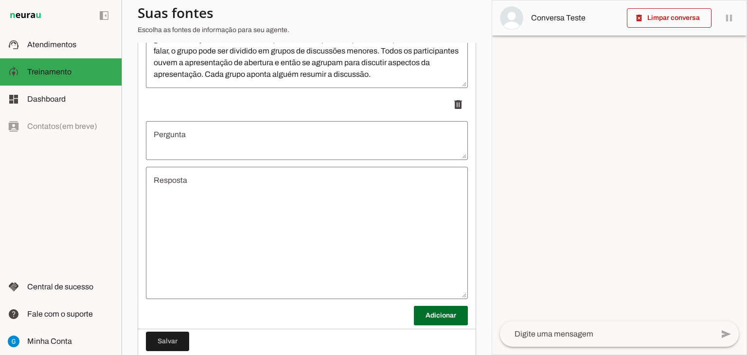
scroll to position [1198, 0]
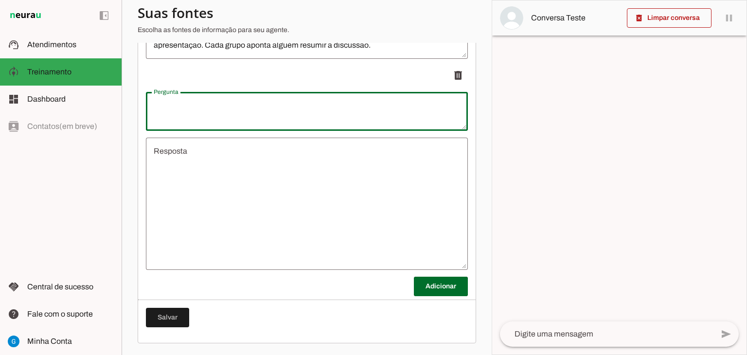
click at [247, 113] on textarea "Pergunta" at bounding box center [307, 111] width 322 height 23
type textarea "quem são os vereadores ?"
type md-outlined-text-field "quem são os vereadores ?"
click at [260, 173] on textarea "Resposta" at bounding box center [307, 203] width 322 height 117
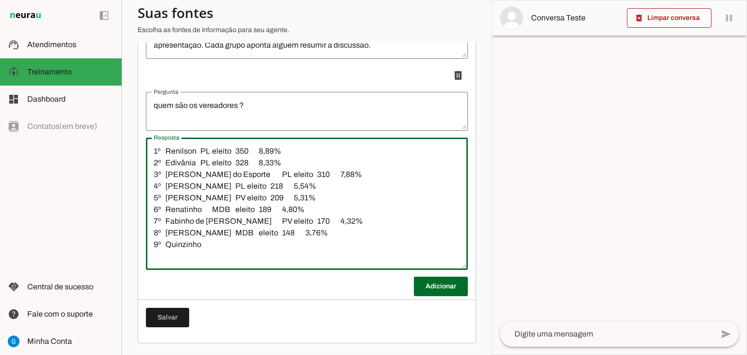
drag, startPoint x: 338, startPoint y: 232, endPoint x: 228, endPoint y: 234, distance: 110.3
click at [228, 234] on textarea "1º Renilson PL eleito 350 8,89% 2º Edivânia PL eleito 328 8,33% 3º Cleber do Es…" at bounding box center [307, 203] width 322 height 117
type textarea "1º Renilson PL eleito 350 8,89% 2º Edivânia PL eleito 328 8,33% 3º Cleber do Es…"
type md-outlined-text-field "1º Renilson PL eleito 350 8,89% 2º Edivânia PL eleito 328 8,33% 3º Cleber do Es…"
click at [174, 318] on span at bounding box center [167, 317] width 43 height 23
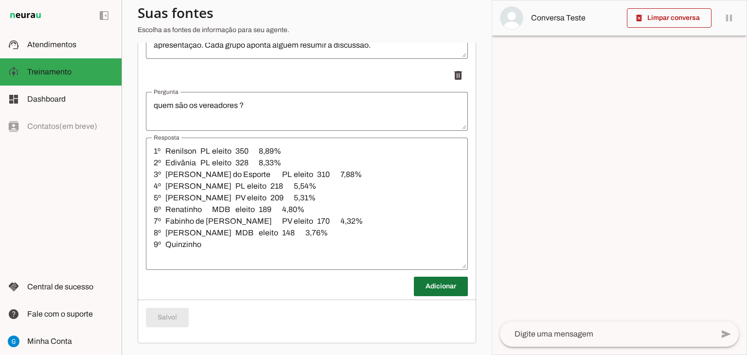
click at [0, 0] on span at bounding box center [0, 0] width 0 height 0
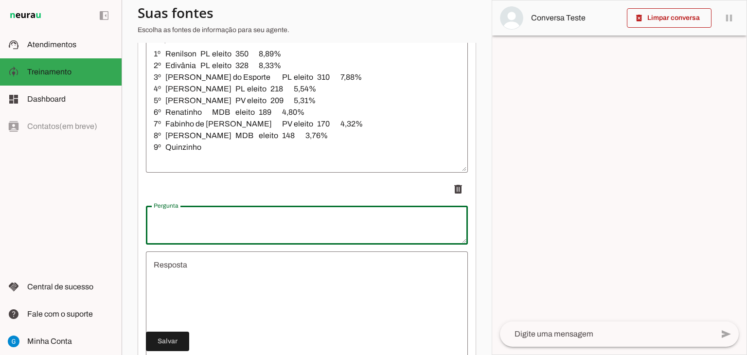
click at [268, 217] on textarea "Pergunta" at bounding box center [307, 224] width 322 height 23
type textarea "Quero saber sobre a transparência da câmara ?"
type md-outlined-text-field "Quero saber sobre a transparência da câmara ?"
click at [330, 275] on textarea "Resposta" at bounding box center [307, 317] width 322 height 117
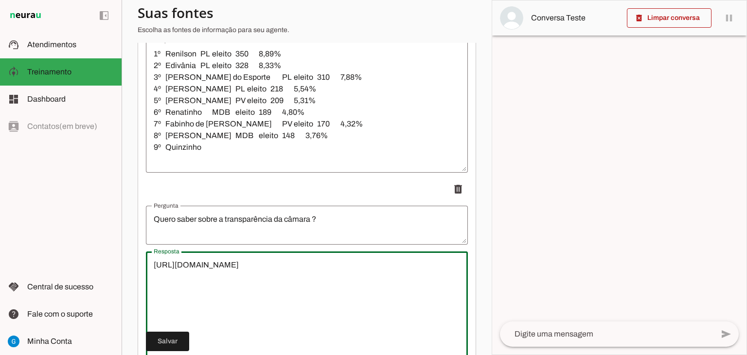
click at [156, 267] on textarea "https://cmalvoradademinas.cidadesmg.com.br/portaltransparencia/index.xhtml;jses…" at bounding box center [307, 317] width 322 height 117
click at [156, 263] on textarea "https://cmalvoradademinas.cidadesmg.com.br/portaltransparencia/index.xhtml;jses…" at bounding box center [307, 317] width 322 height 117
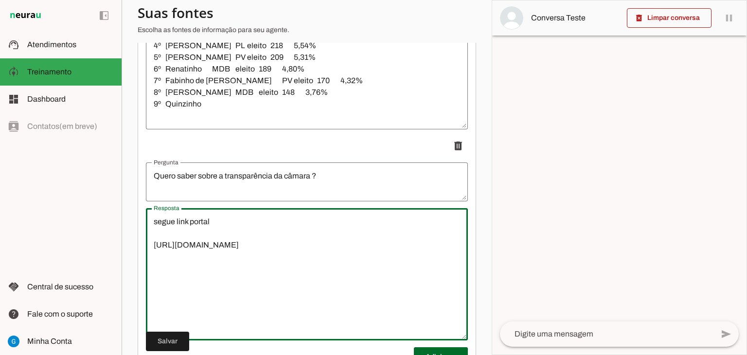
scroll to position [1408, 0]
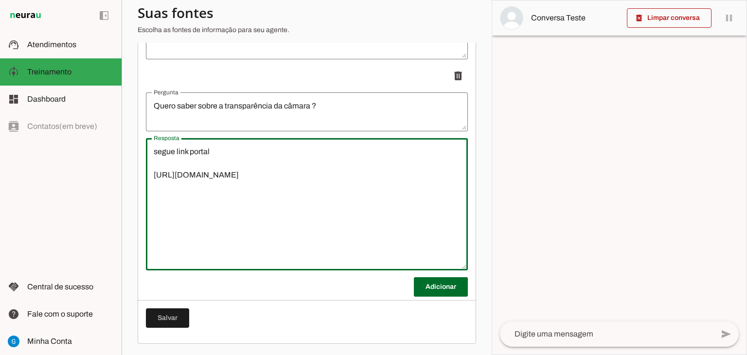
type textarea "segue link portal [URL][DOMAIN_NAME]"
type md-outlined-text-field "segue link portal [URL][DOMAIN_NAME]"
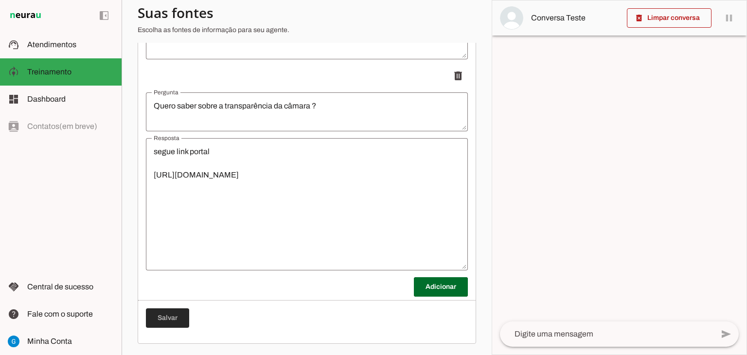
click at [159, 318] on span at bounding box center [167, 317] width 43 height 23
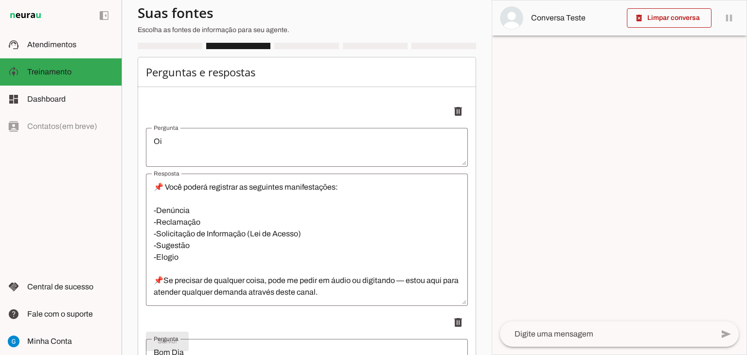
scroll to position [0, 0]
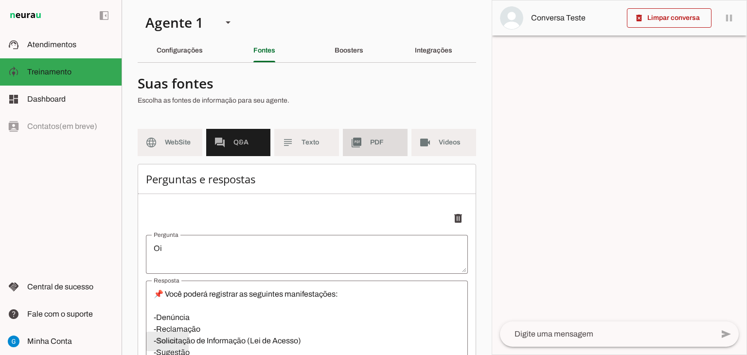
click at [360, 142] on md-item "picture_as_pdf PDF" at bounding box center [375, 142] width 65 height 27
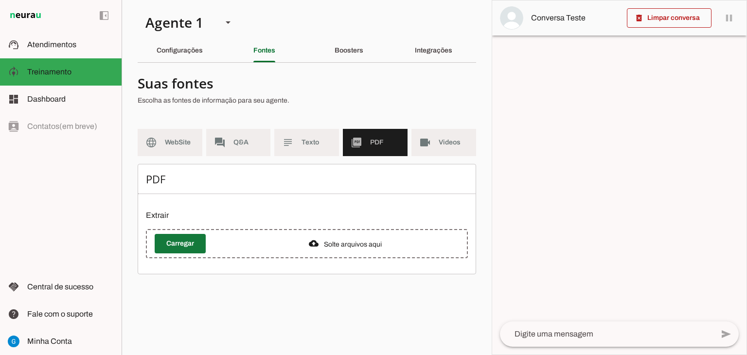
click at [0, 0] on span at bounding box center [0, 0] width 0 height 0
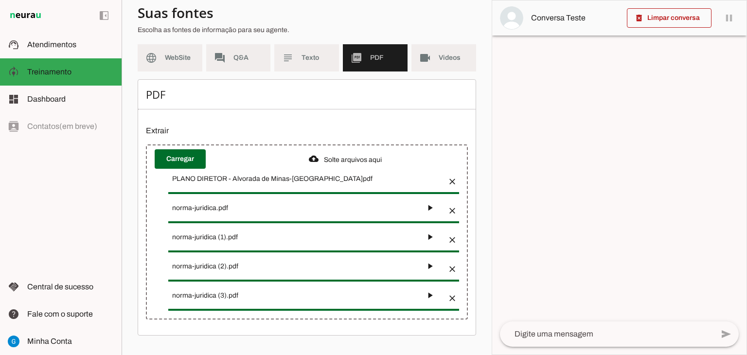
scroll to position [83, 0]
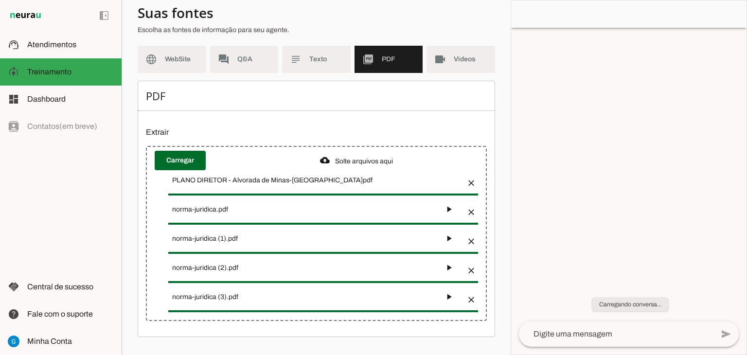
click at [66, 91] on md-item "dashboard Dashboard Dashboard" at bounding box center [61, 99] width 122 height 27
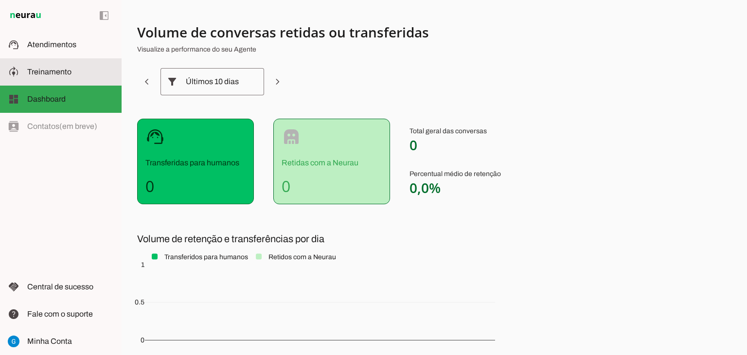
drag, startPoint x: 49, startPoint y: 70, endPoint x: 90, endPoint y: 71, distance: 41.8
click at [49, 70] on span "Treinamento" at bounding box center [49, 72] width 44 height 8
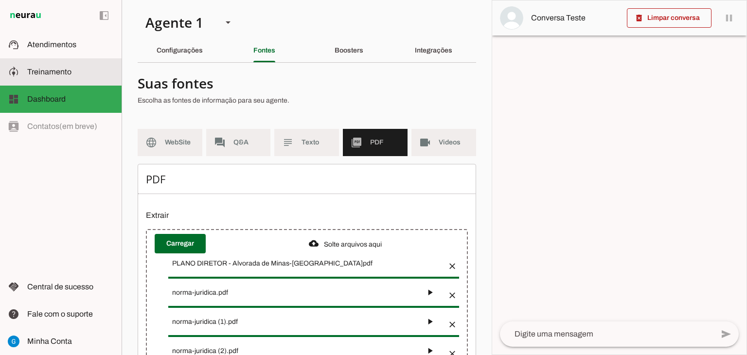
click at [174, 51] on section "Agente 1 Criar Agente Você atingiu o limite de IAs Neurau permitidas. Atualize …" at bounding box center [307, 177] width 370 height 355
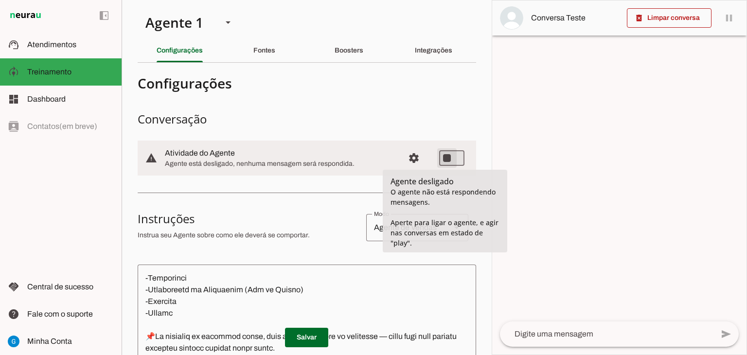
type md-switch "on"
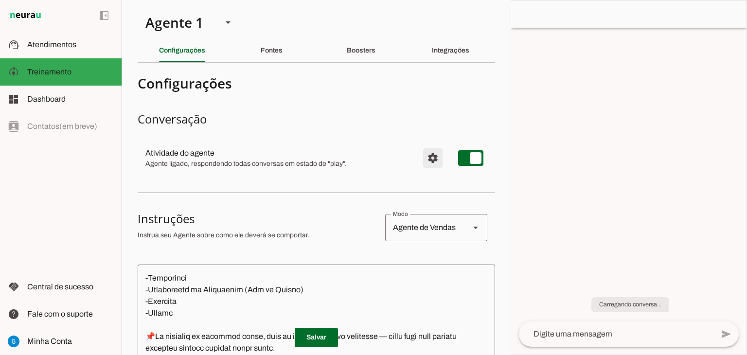
click at [426, 160] on md-item "settings Atividade do agente Agente ligado, respondendo todas conversas em esta…" at bounding box center [316, 157] width 357 height 35
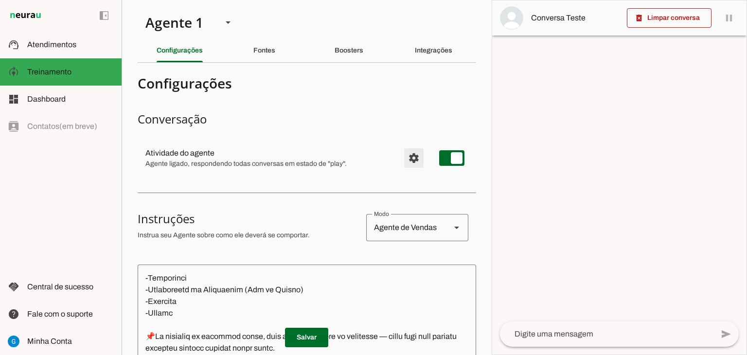
click at [410, 163] on span "Configurações avançadas" at bounding box center [413, 157] width 23 height 23
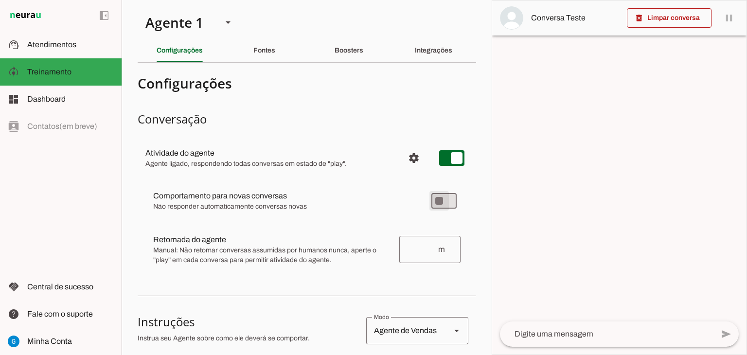
type md-switch "on"
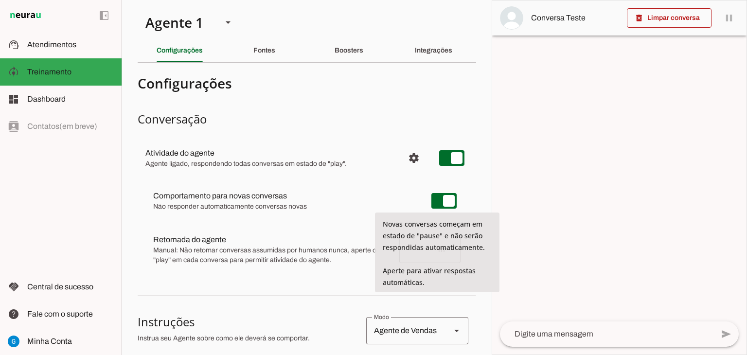
click at [447, 251] on div "m" at bounding box center [429, 249] width 61 height 27
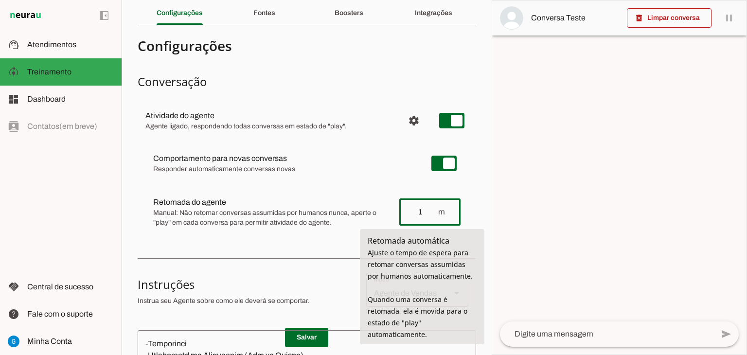
scroll to position [97, 0]
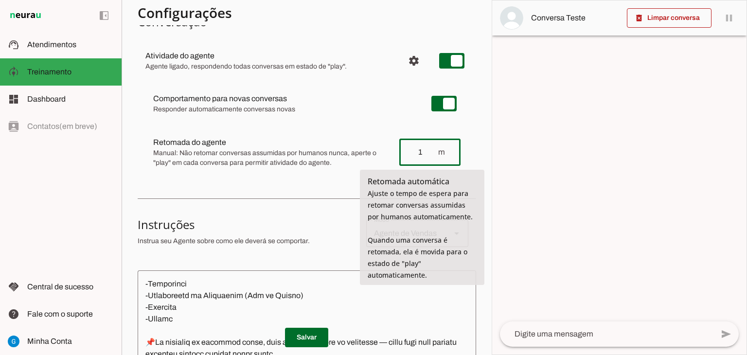
click at [332, 201] on section "Configurações Conversação Atividade do agente settings Agente ligado, responden…" at bounding box center [307, 315] width 338 height 685
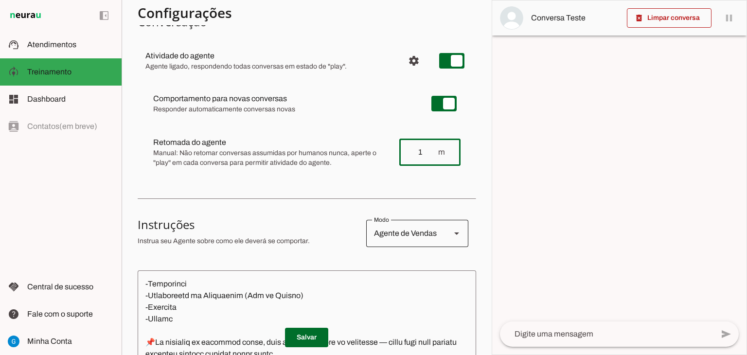
type input "1"
type md-outlined-text-field "1"
click at [445, 234] on div at bounding box center [456, 233] width 23 height 27
click at [0, 0] on slot "Agente de Suporte" at bounding box center [0, 0] width 0 height 0
type md-outlined-select "support"
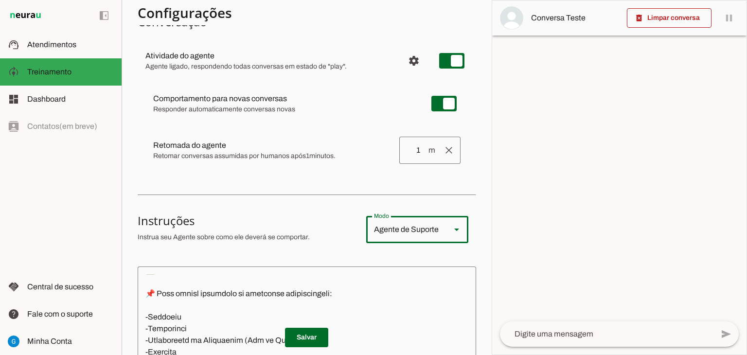
scroll to position [194, 0]
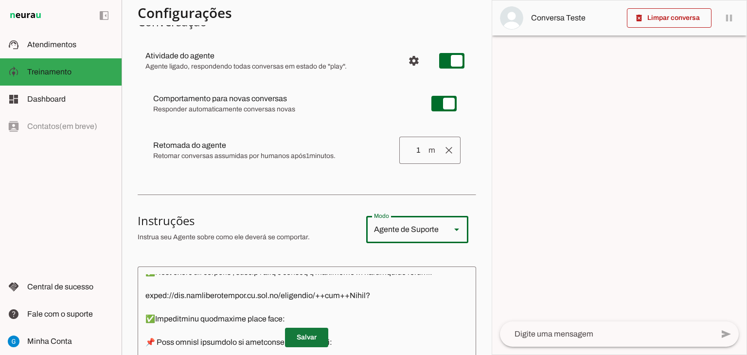
click at [300, 335] on span at bounding box center [306, 337] width 43 height 23
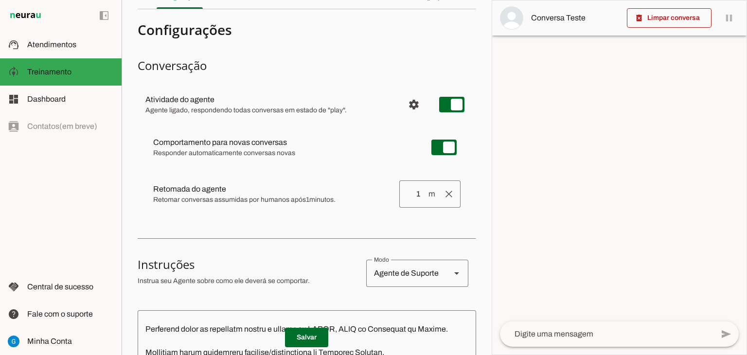
scroll to position [0, 0]
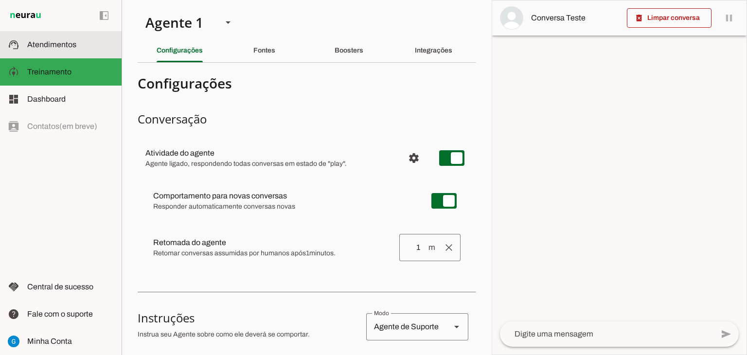
click at [78, 43] on slot at bounding box center [70, 45] width 87 height 12
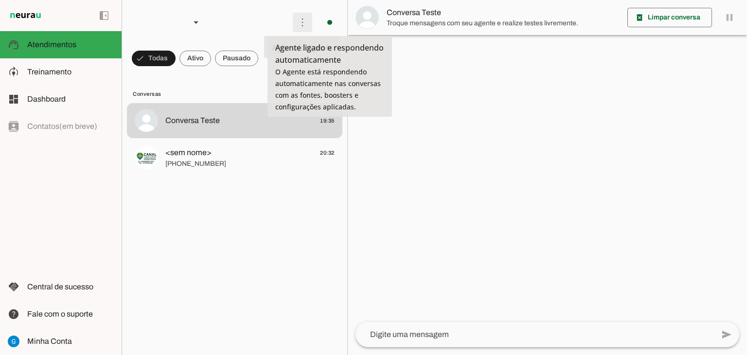
click at [303, 26] on span at bounding box center [302, 22] width 23 height 23
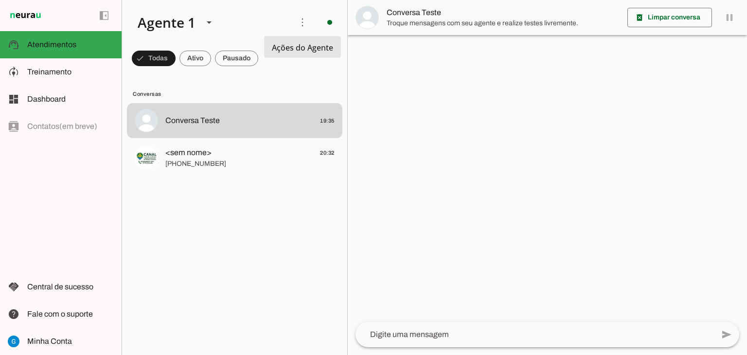
click at [415, 60] on md-item "Ativar chats em massa" at bounding box center [442, 59] width 54 height 47
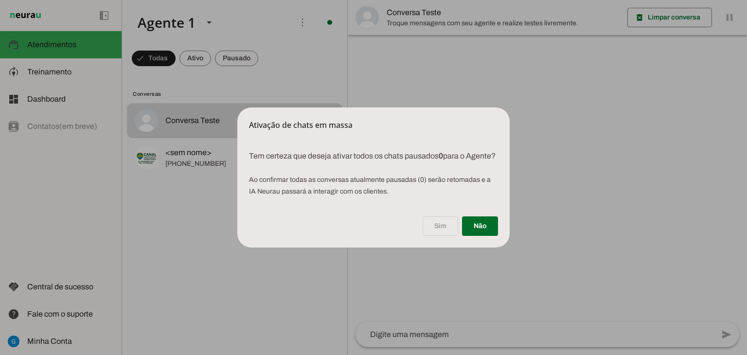
click at [449, 232] on div "Sim Não" at bounding box center [373, 228] width 272 height 39
click at [471, 229] on span at bounding box center [480, 225] width 36 height 23
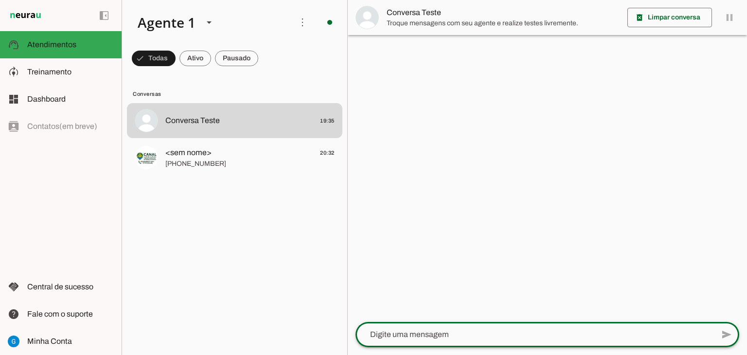
click at [406, 337] on textarea at bounding box center [534, 335] width 358 height 12
type textarea "oi"
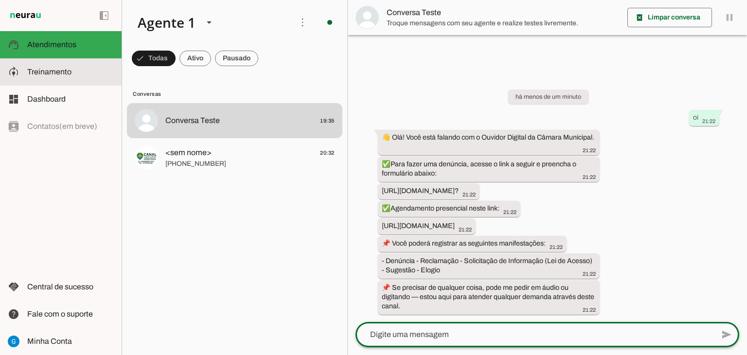
click at [89, 73] on slot at bounding box center [70, 72] width 87 height 12
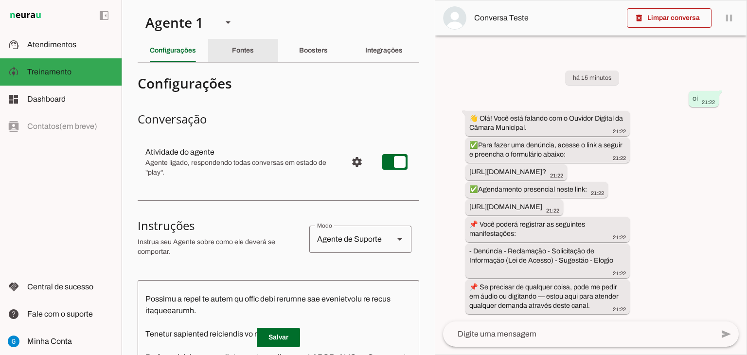
click at [246, 57] on div "Fontes" at bounding box center [243, 50] width 22 height 23
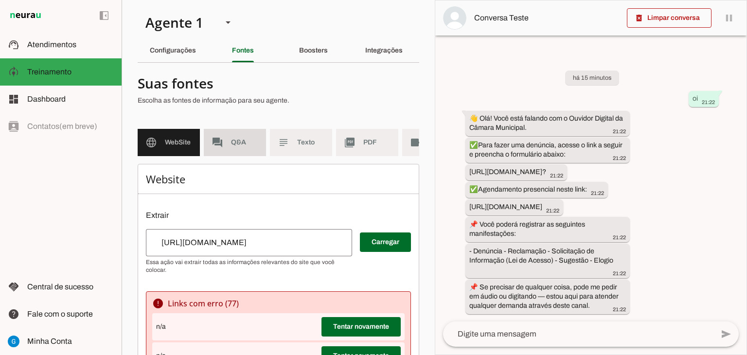
click at [238, 139] on span "Q&A" at bounding box center [244, 143] width 27 height 10
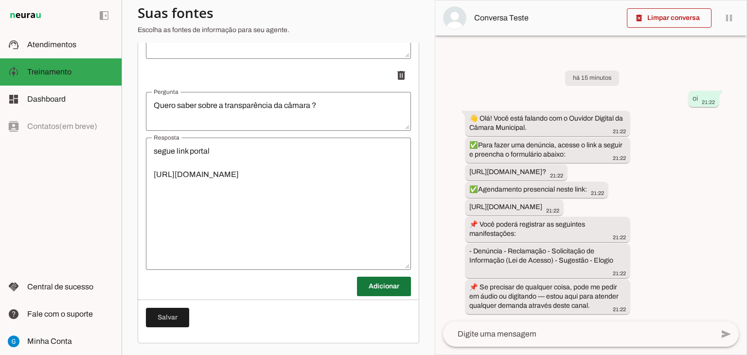
click at [357, 283] on span at bounding box center [384, 286] width 54 height 23
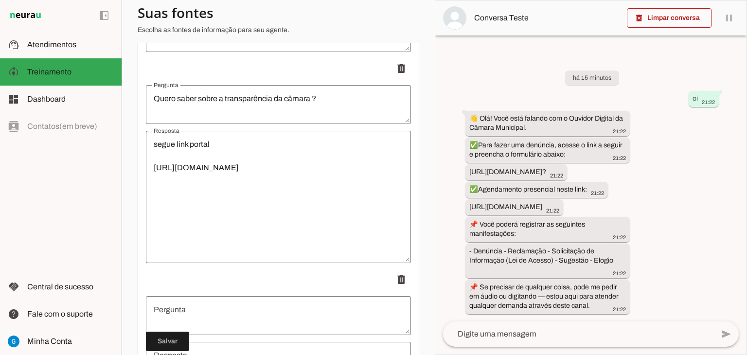
scroll to position [1561, 0]
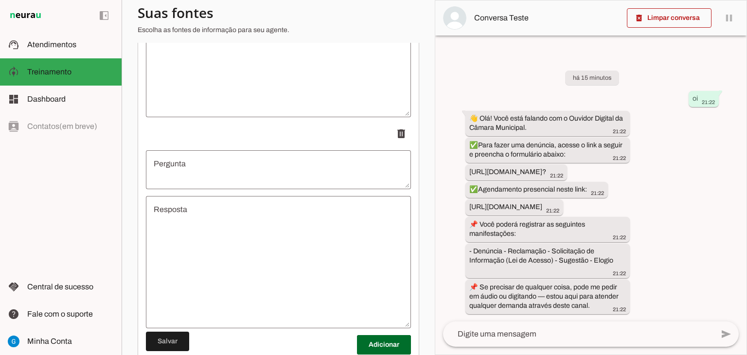
click at [280, 178] on textarea "Pergunta" at bounding box center [278, 169] width 265 height 23
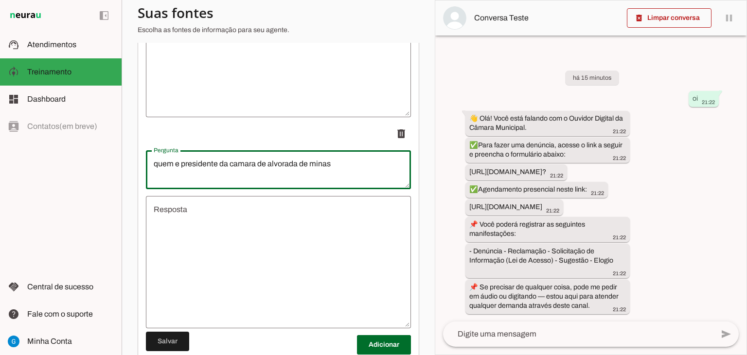
type textarea "quem e presidente da camara de alvorada de minas"
type md-outlined-text-field "quem e presidente da camara de alvorada de minas"
click at [259, 271] on textarea "Resposta" at bounding box center [278, 262] width 265 height 117
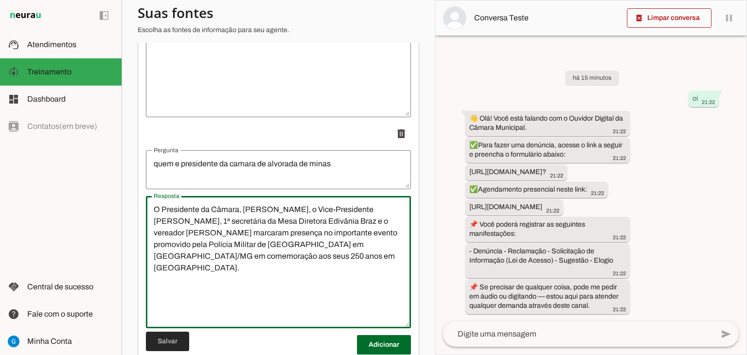
type textarea "O Presidente da Câmara, [PERSON_NAME], o Vice-Presidente [PERSON_NAME], 1ª secr…"
type md-outlined-text-field "O Presidente da Câmara, [PERSON_NAME], o Vice-Presidente [PERSON_NAME], 1ª secr…"
click at [179, 336] on span at bounding box center [167, 341] width 43 height 23
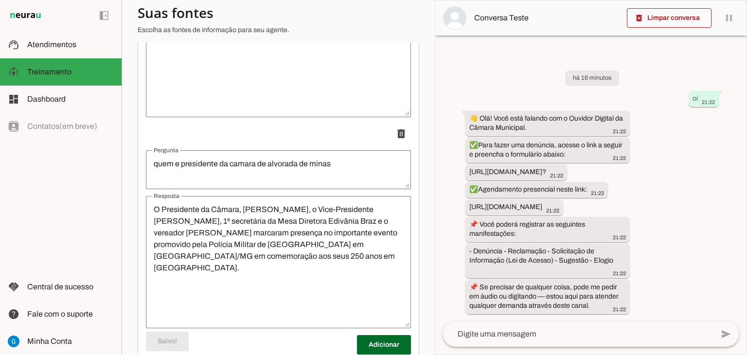
scroll to position [128, 0]
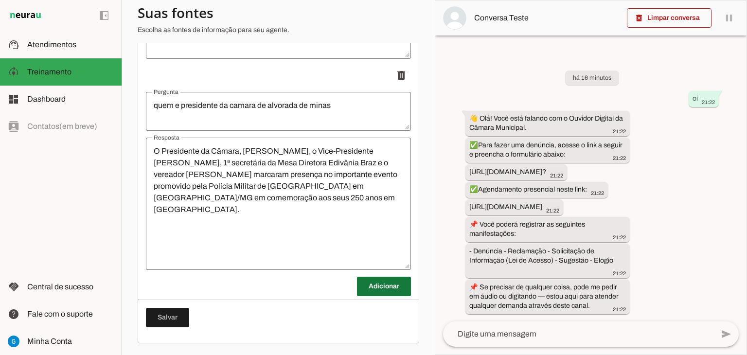
click at [397, 288] on span at bounding box center [384, 286] width 54 height 23
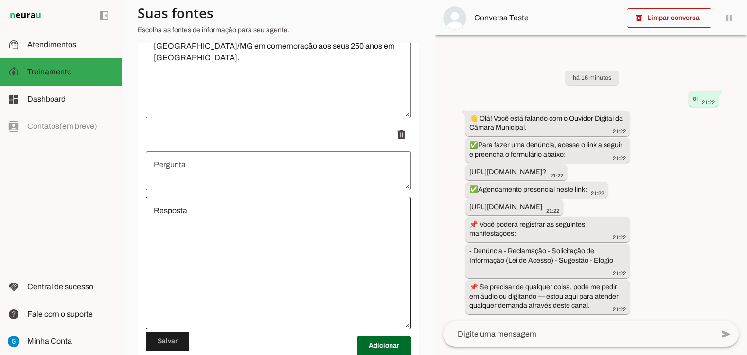
scroll to position [1773, 0]
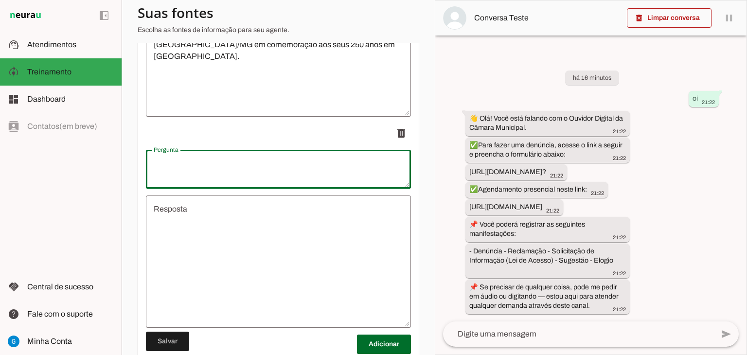
click at [282, 180] on textarea "Pergunta" at bounding box center [278, 168] width 265 height 23
type textarea "pontos turisticos de alvorada de minas"
type md-outlined-text-field "pontos turisticos de alvorada de minas"
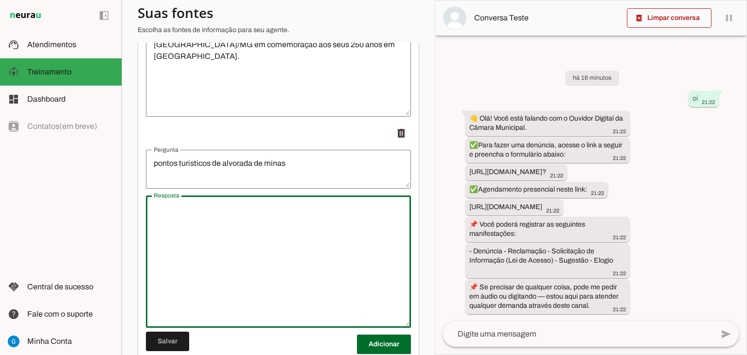
click at [200, 249] on textarea "Resposta" at bounding box center [278, 261] width 265 height 117
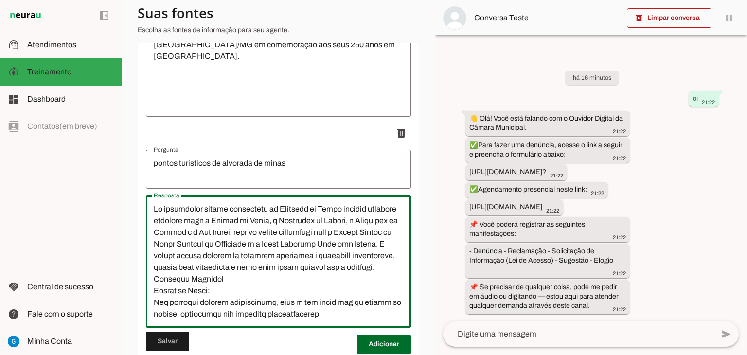
scroll to position [348, 0]
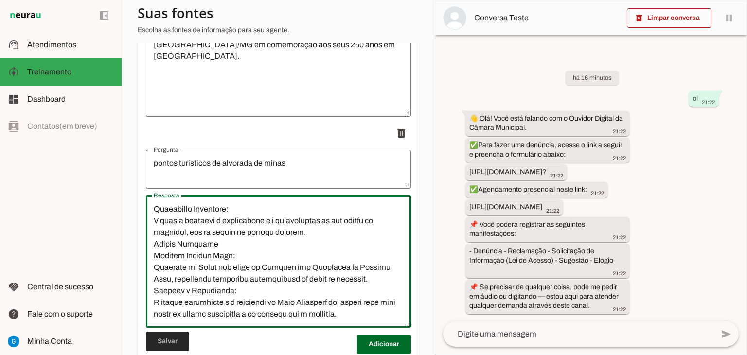
type textarea "Lo ipsumdolor sitame consectetu ad Elitsedd ei Tempo incidid utlabore etdolore …"
type md-outlined-text-field "Lo ipsumdolor sitame consectetu ad Elitsedd ei Tempo incidid utlabore etdolore …"
click at [171, 338] on span at bounding box center [167, 341] width 43 height 23
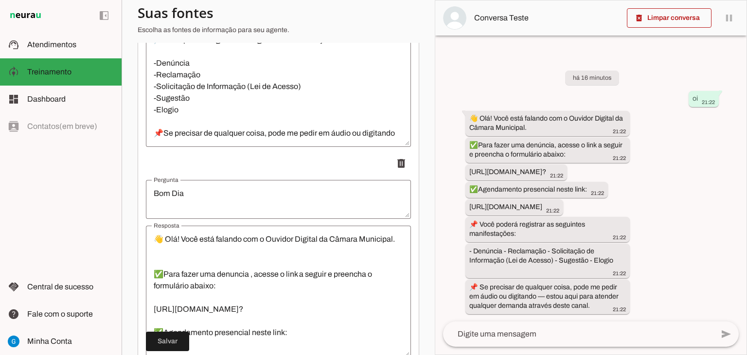
scroll to position [0, 0]
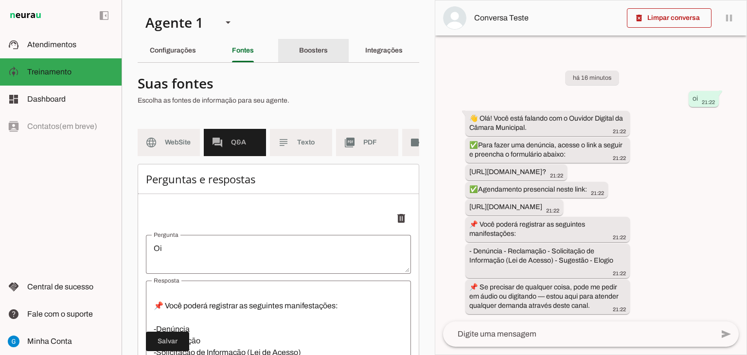
click at [313, 57] on div "Boosters" at bounding box center [313, 50] width 29 height 23
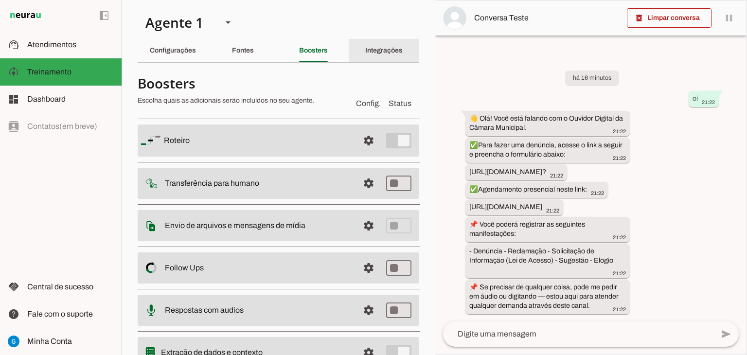
click at [371, 54] on div "Integrações" at bounding box center [383, 50] width 37 height 23
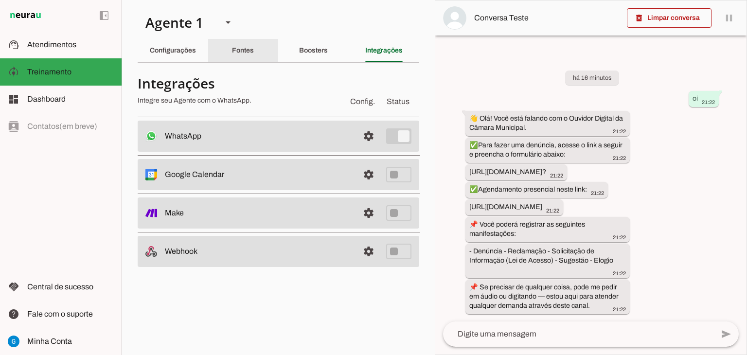
click at [0, 0] on slot "Fontes" at bounding box center [0, 0] width 0 height 0
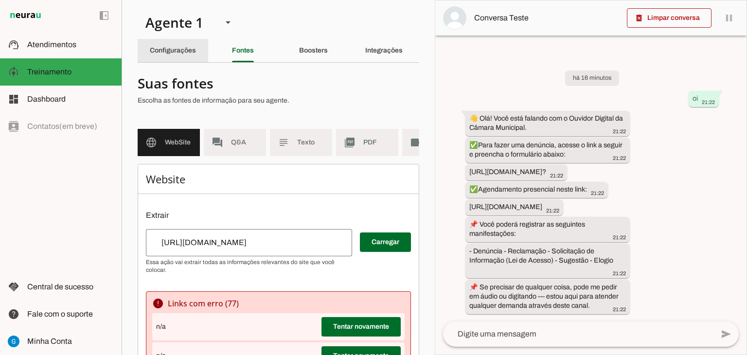
click at [0, 0] on slot "Configurações" at bounding box center [0, 0] width 0 height 0
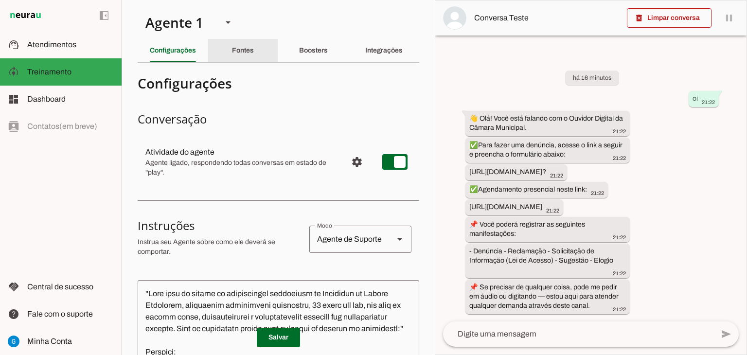
click at [248, 57] on div "Fontes" at bounding box center [243, 50] width 22 height 23
